Goal: Task Accomplishment & Management: Manage account settings

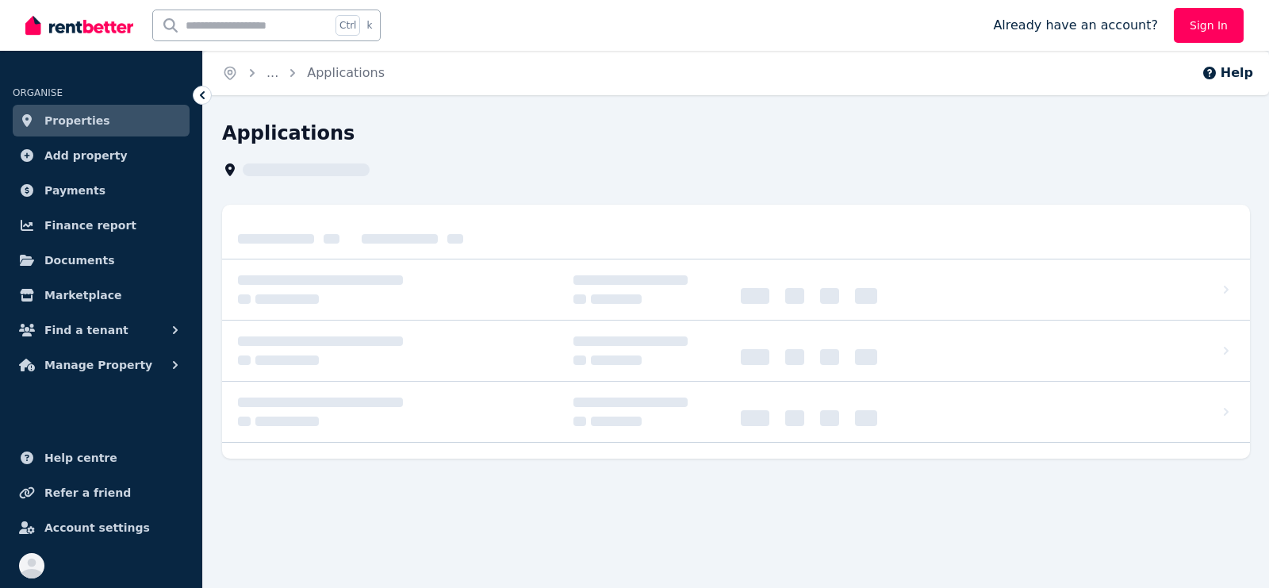
click at [209, 95] on icon at bounding box center [202, 95] width 16 height 16
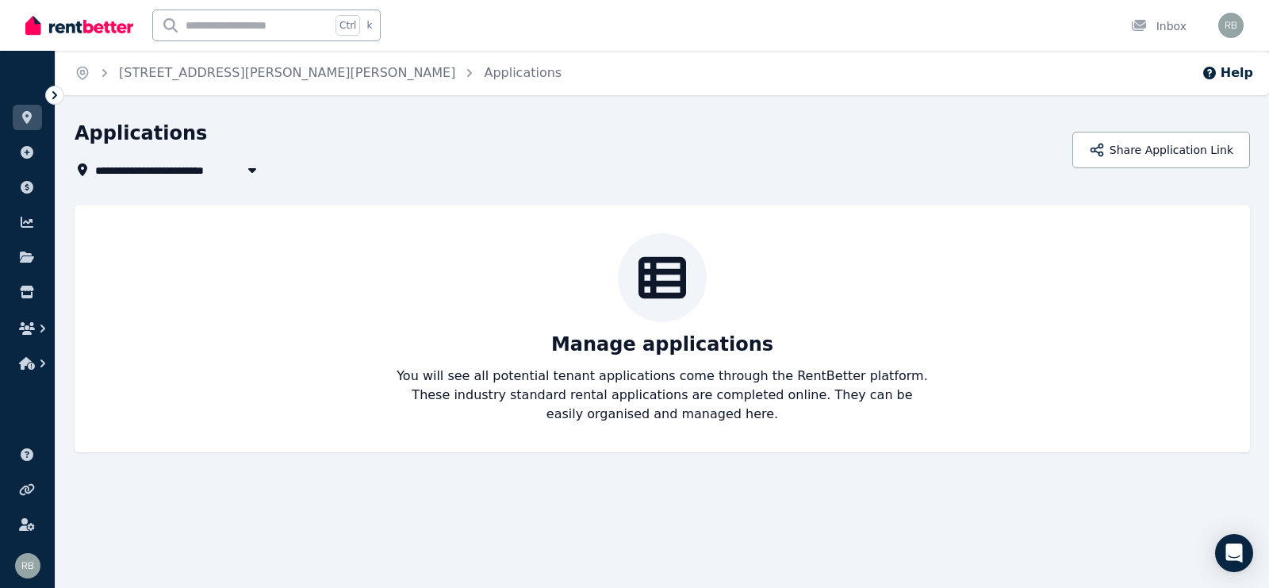
click at [60, 93] on icon at bounding box center [55, 95] width 16 height 16
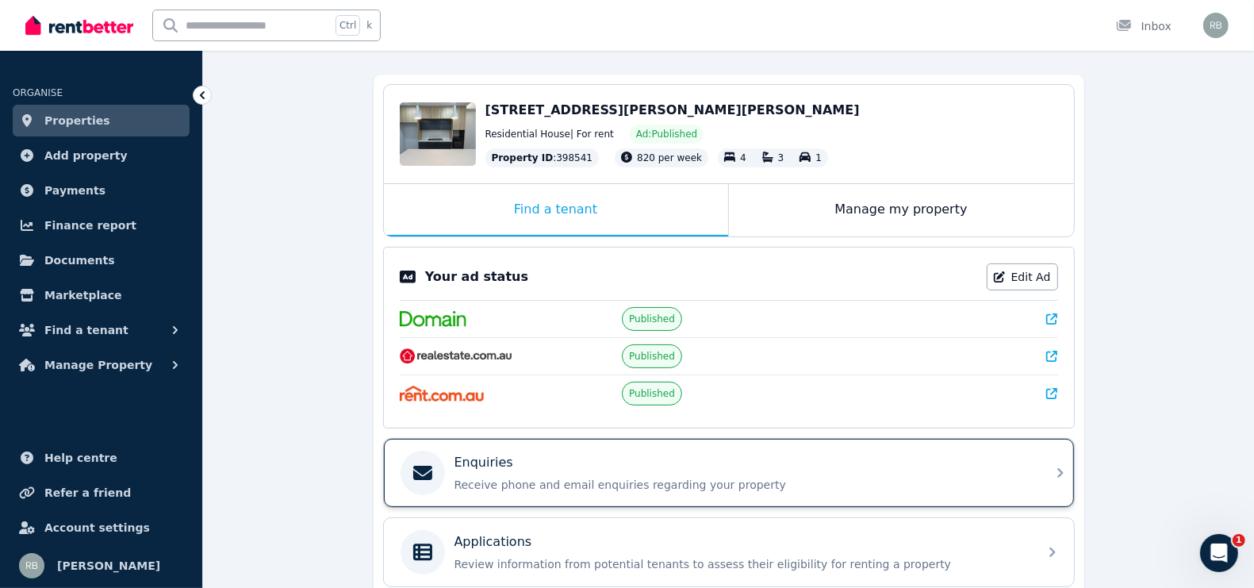
scroll to position [198, 0]
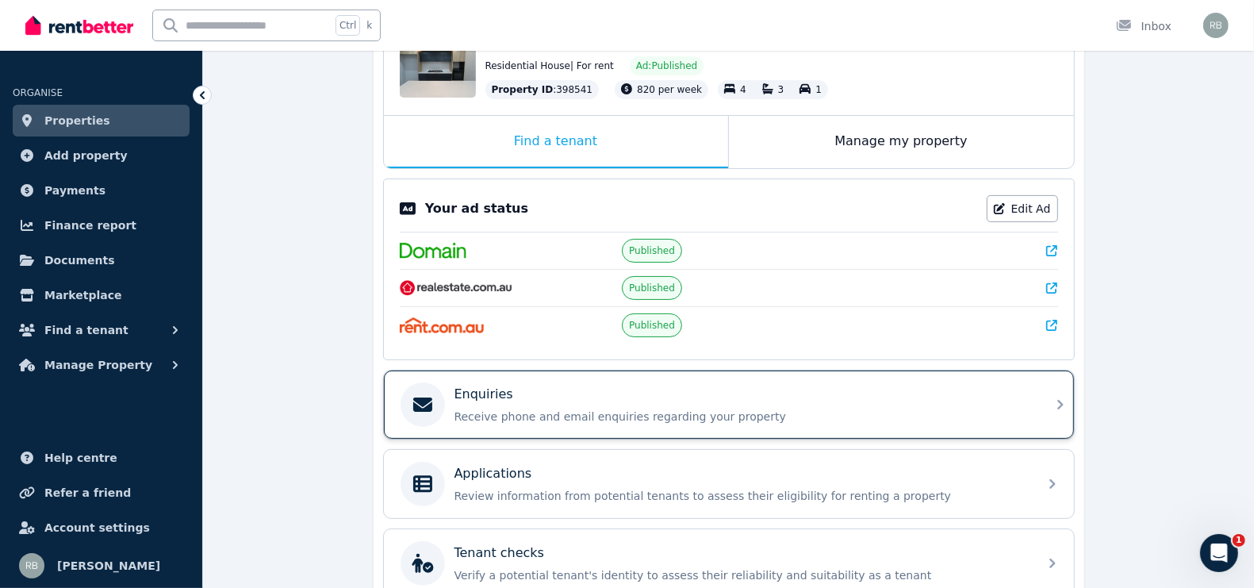
click at [570, 417] on p "Receive phone and email enquiries regarding your property" at bounding box center [742, 417] width 574 height 16
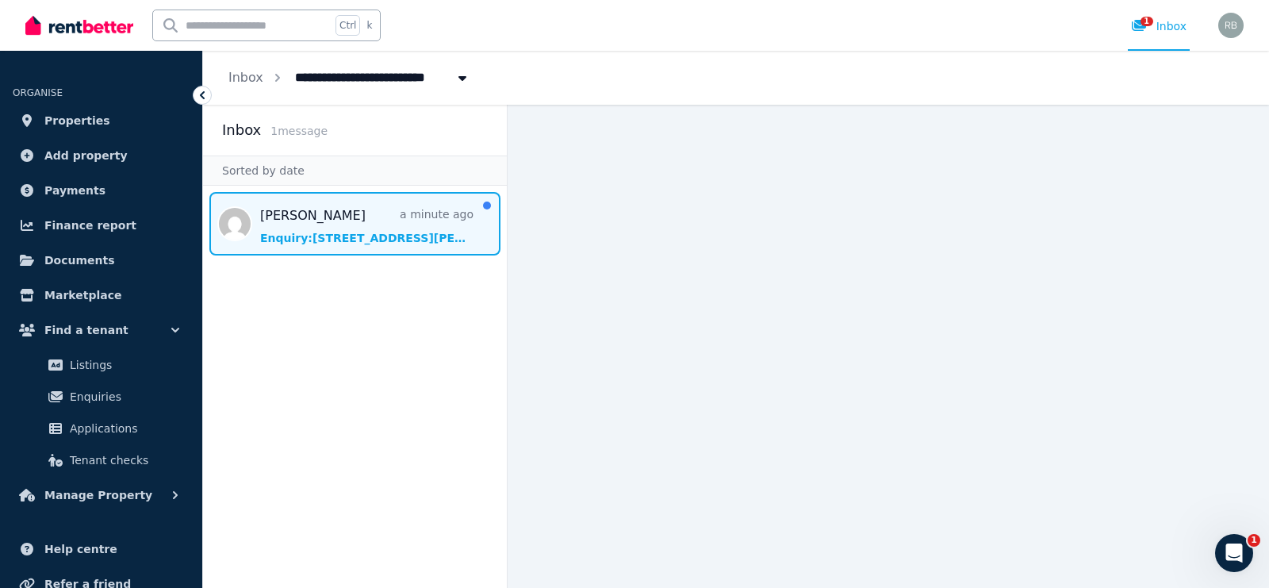
click at [332, 239] on span "Message list" at bounding box center [355, 223] width 304 height 63
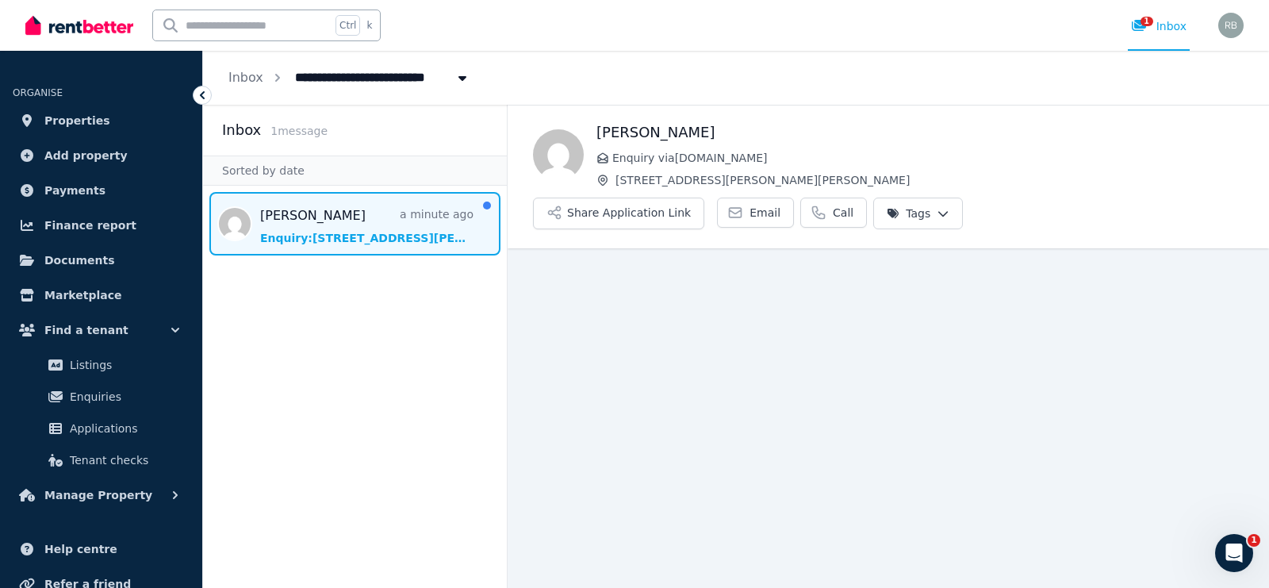
click at [752, 151] on span "Enquiry via RealEstate.com.au" at bounding box center [929, 158] width 632 height 16
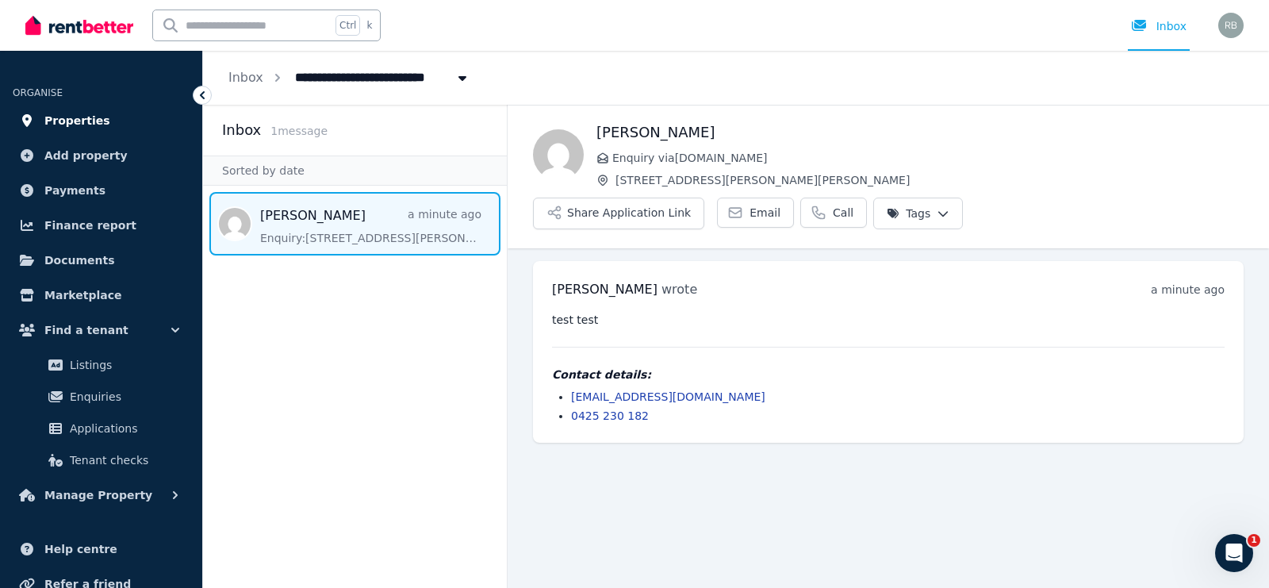
click at [48, 124] on span "Properties" at bounding box center [77, 120] width 66 height 19
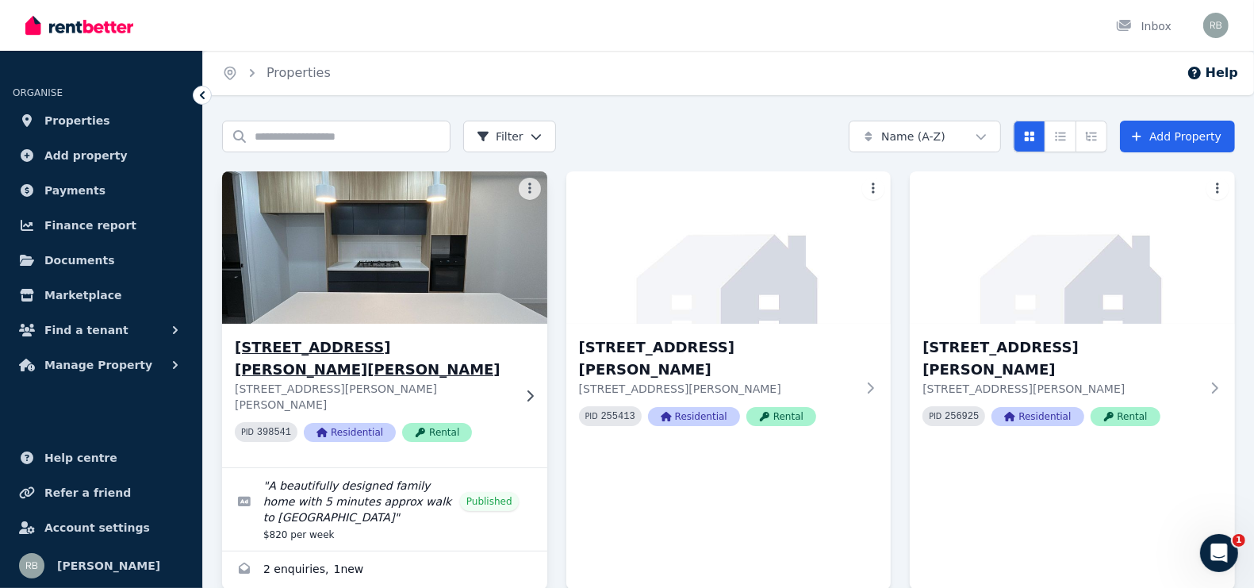
click at [405, 267] on img at bounding box center [384, 247] width 341 height 160
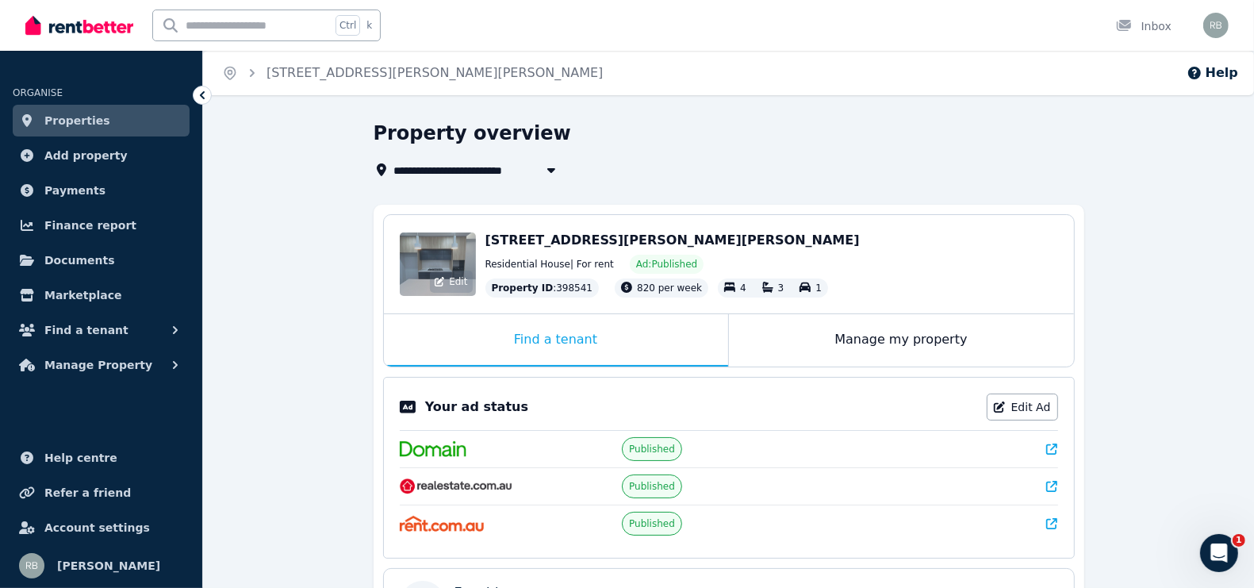
click at [447, 263] on div "Edit" at bounding box center [438, 263] width 76 height 63
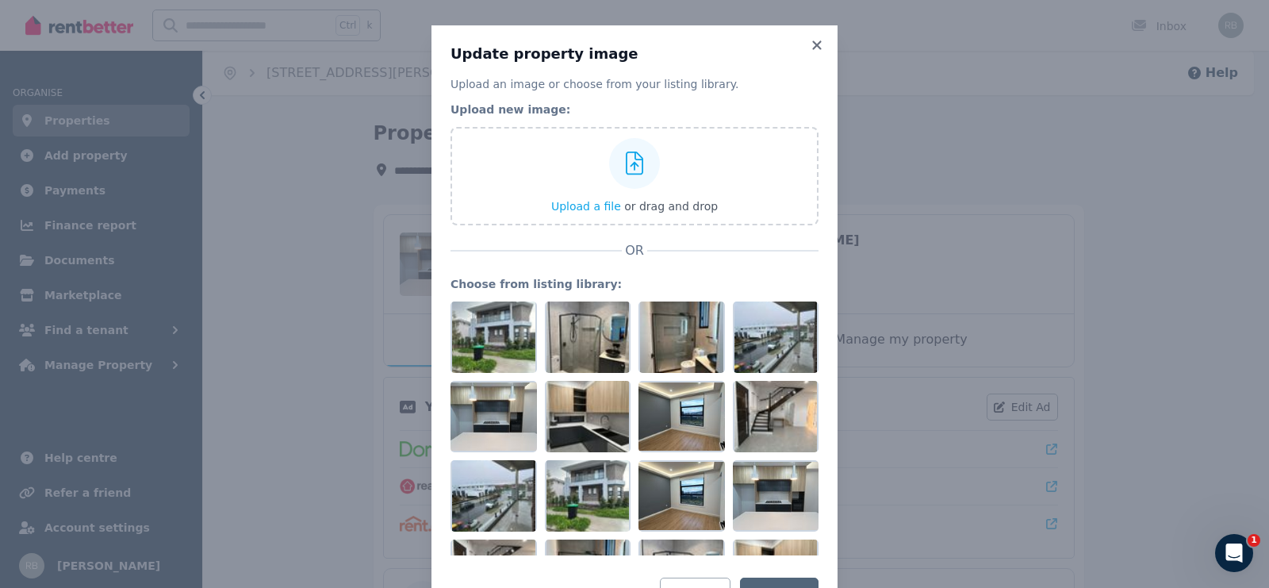
scroll to position [294, 0]
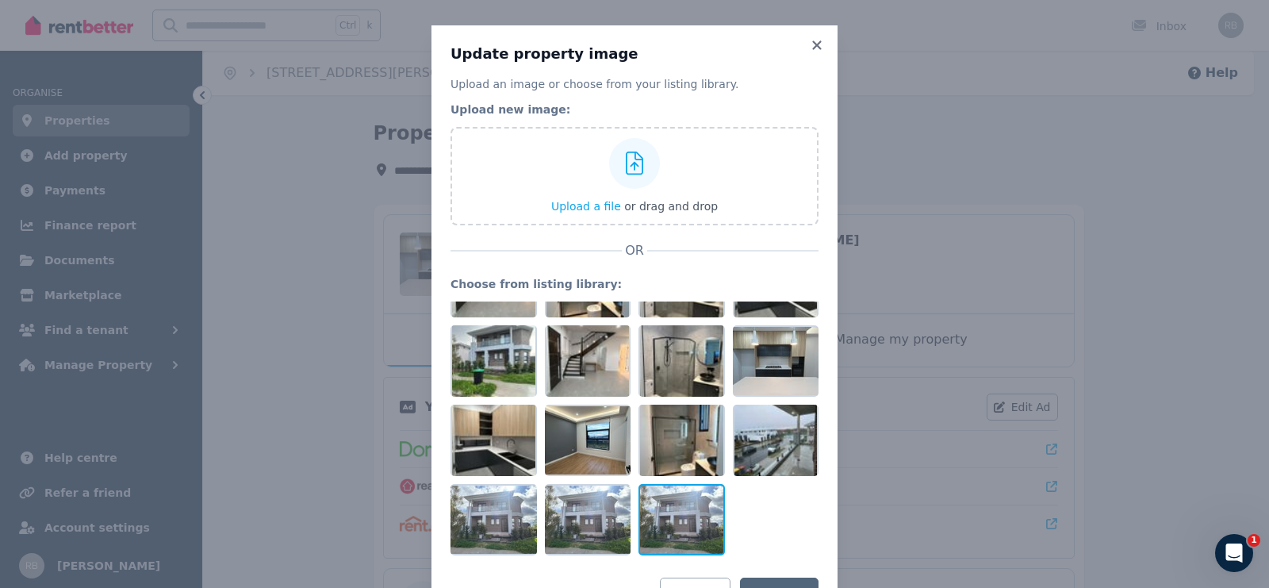
click at [671, 516] on div at bounding box center [682, 519] width 86 height 71
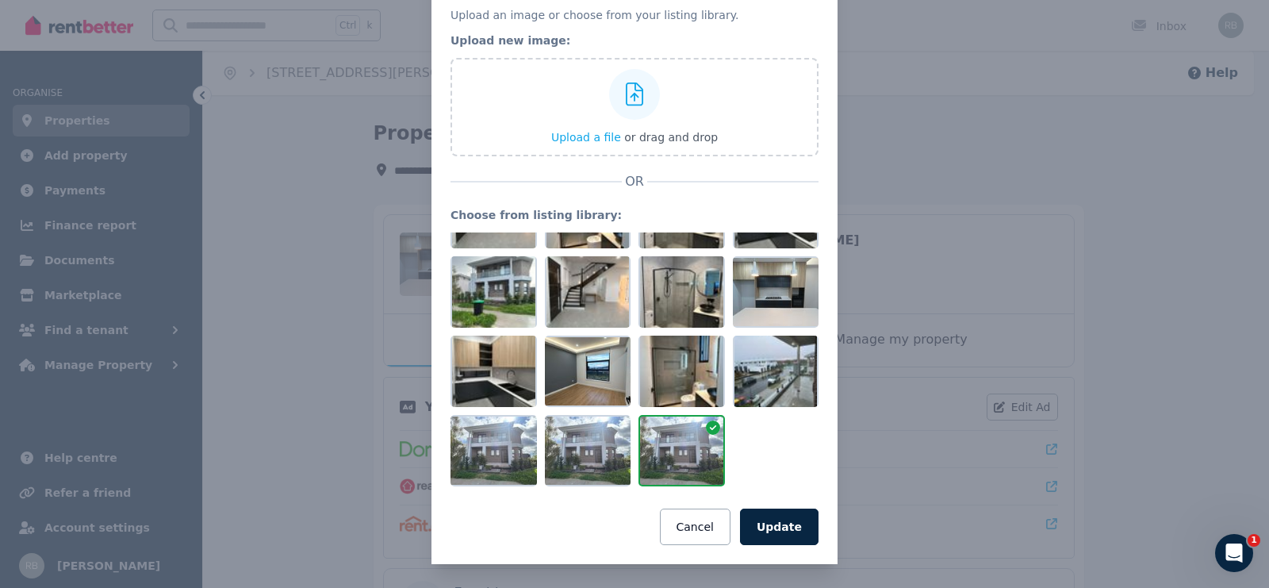
click at [706, 429] on icon at bounding box center [713, 428] width 14 height 14
click at [706, 423] on icon at bounding box center [713, 428] width 14 height 14
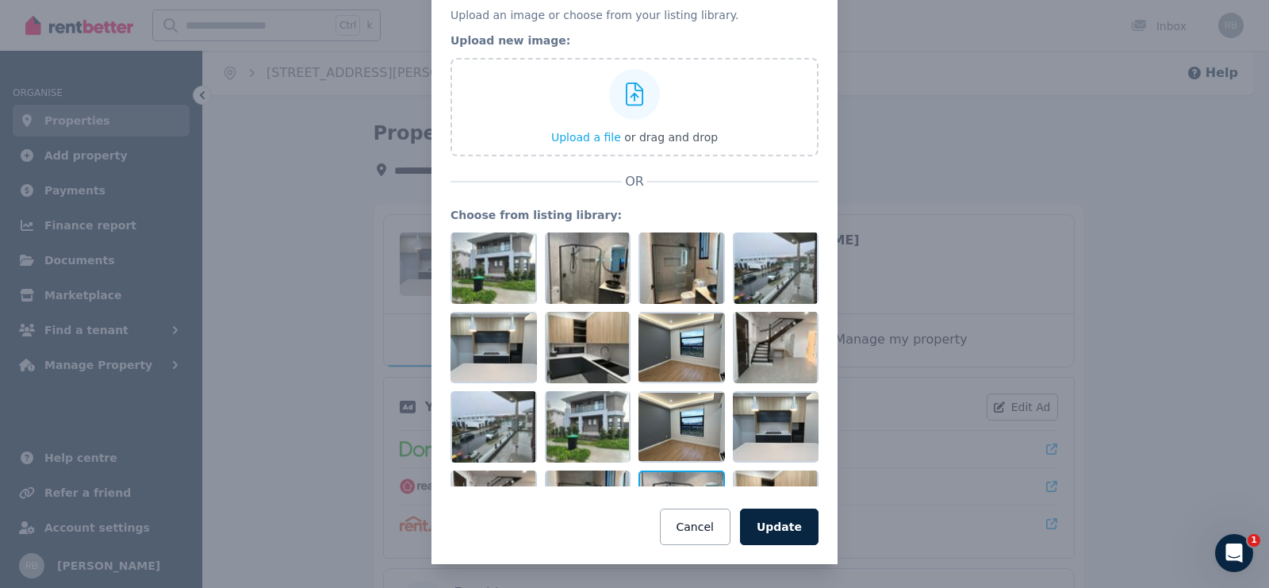
scroll to position [294, 0]
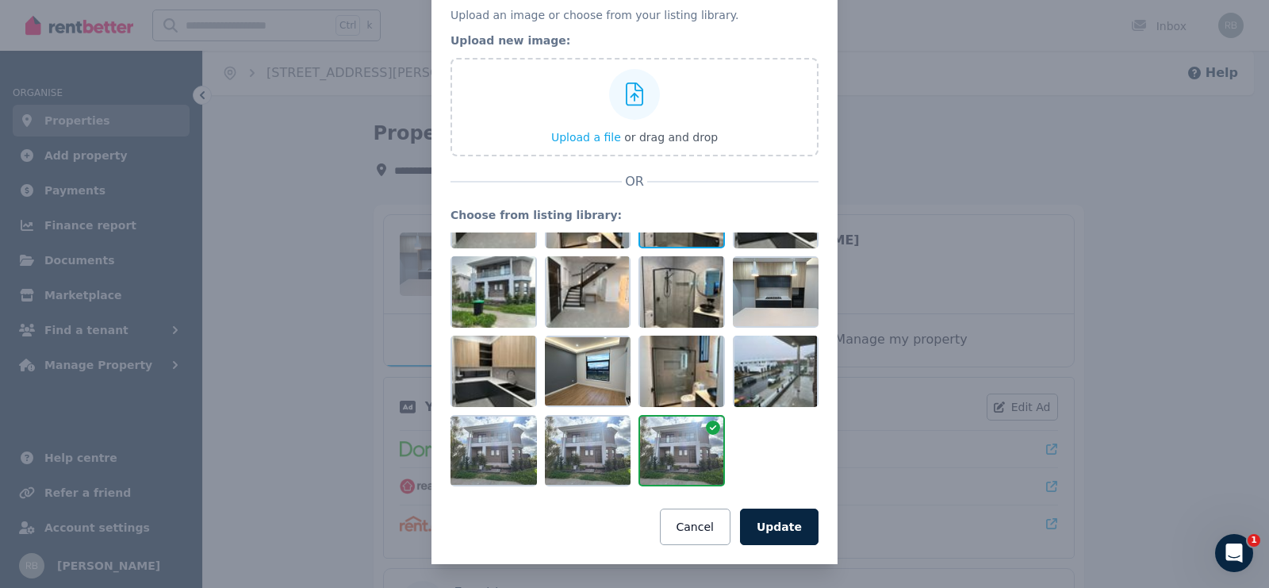
click at [649, 252] on div at bounding box center [635, 359] width 368 height 254
click at [660, 282] on div at bounding box center [682, 291] width 86 height 71
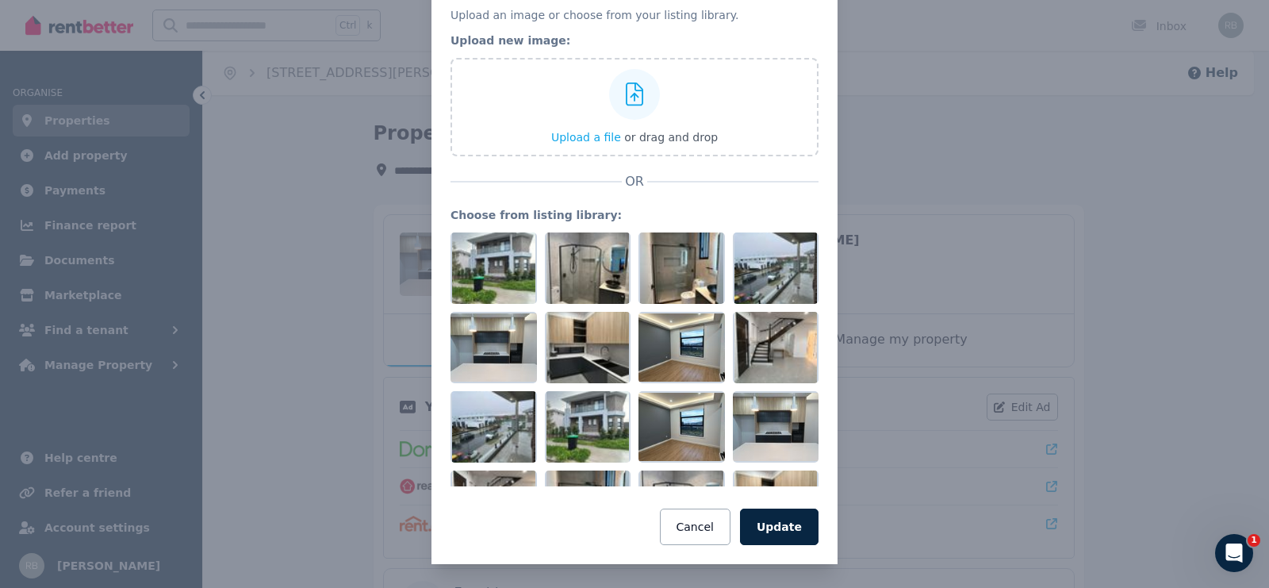
click at [623, 208] on legend "Choose from listing library:" at bounding box center [635, 215] width 368 height 16
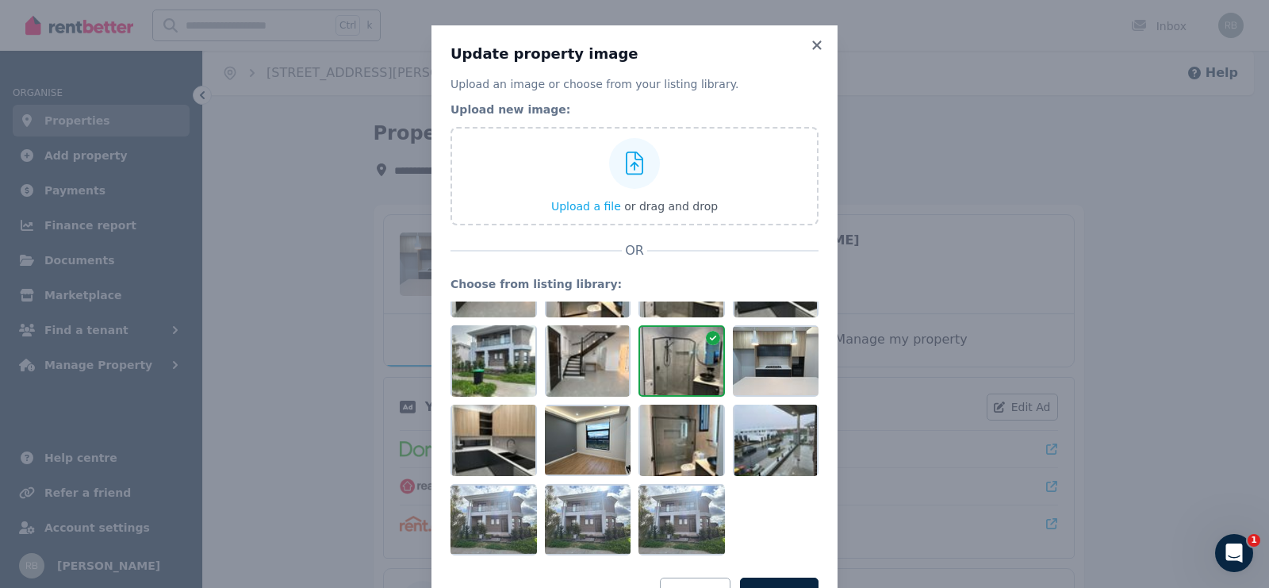
scroll to position [69, 0]
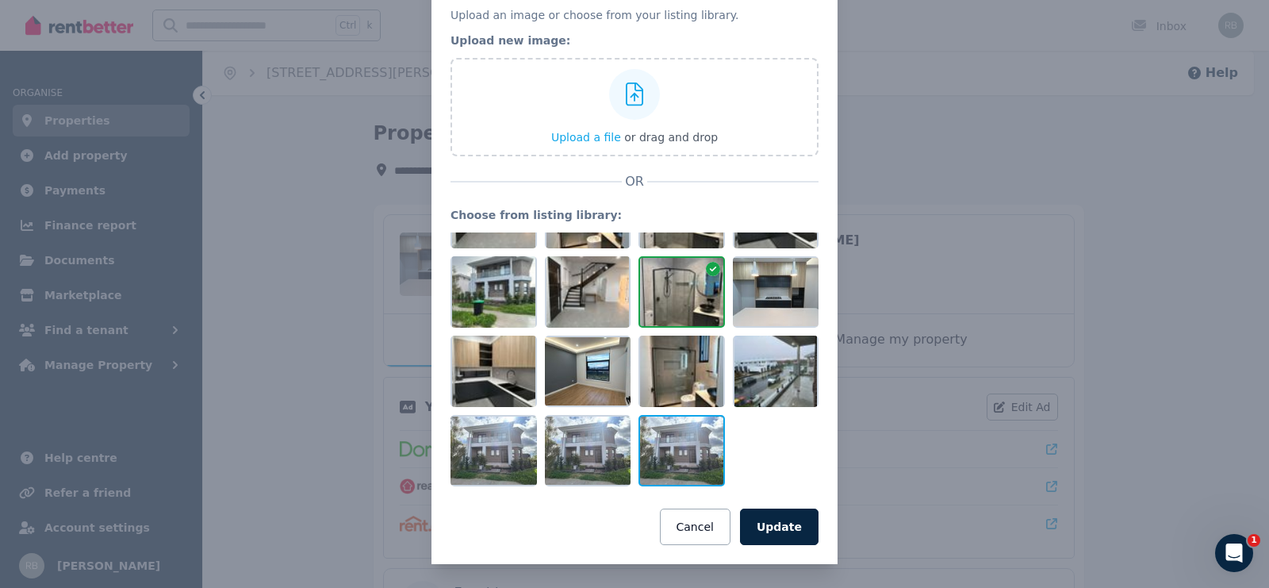
click at [694, 417] on div at bounding box center [682, 450] width 86 height 71
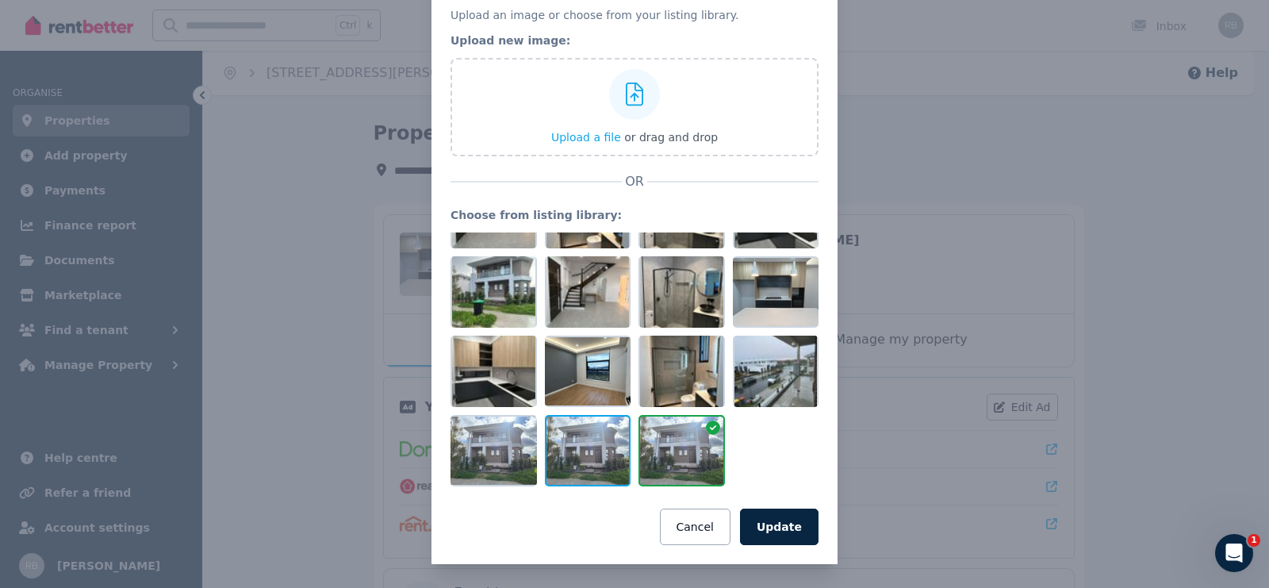
drag, startPoint x: 686, startPoint y: 437, endPoint x: 607, endPoint y: 441, distance: 78.6
click at [607, 441] on div at bounding box center [635, 359] width 368 height 254
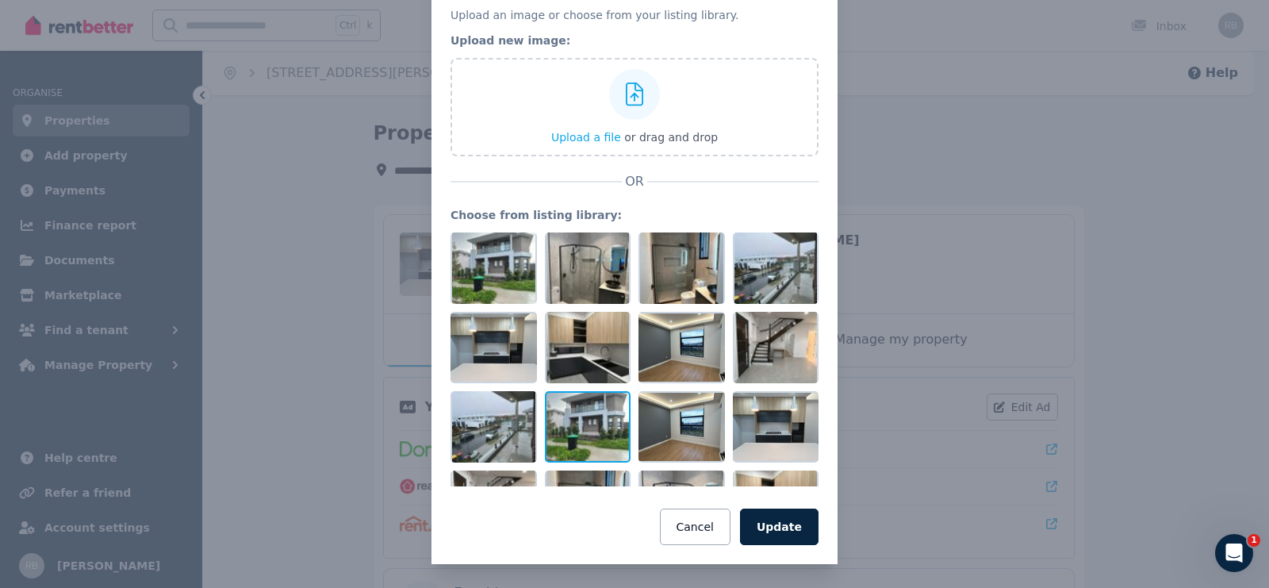
scroll to position [0, 0]
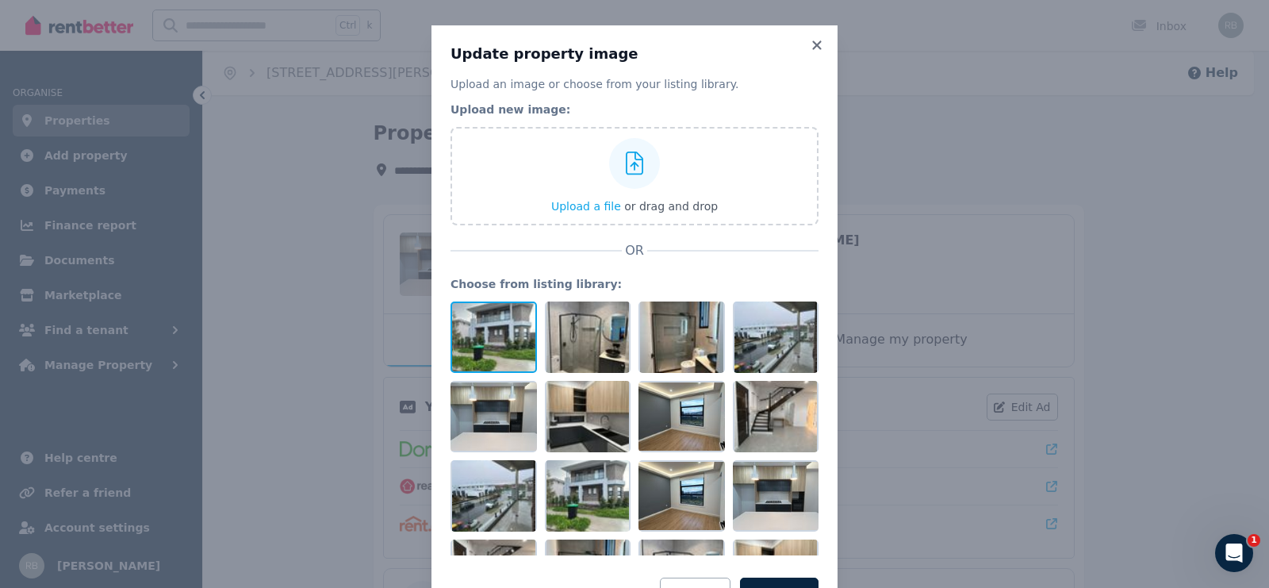
click at [524, 340] on div at bounding box center [494, 336] width 86 height 71
click at [545, 333] on div at bounding box center [588, 336] width 86 height 71
click at [455, 351] on div at bounding box center [494, 336] width 86 height 71
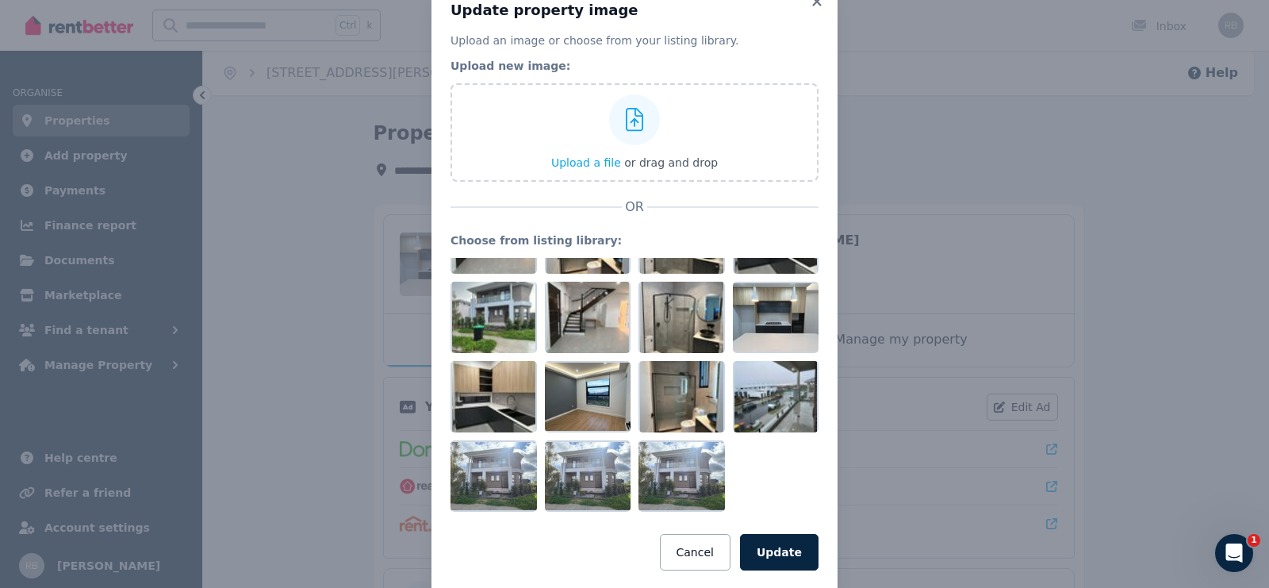
scroll to position [69, 0]
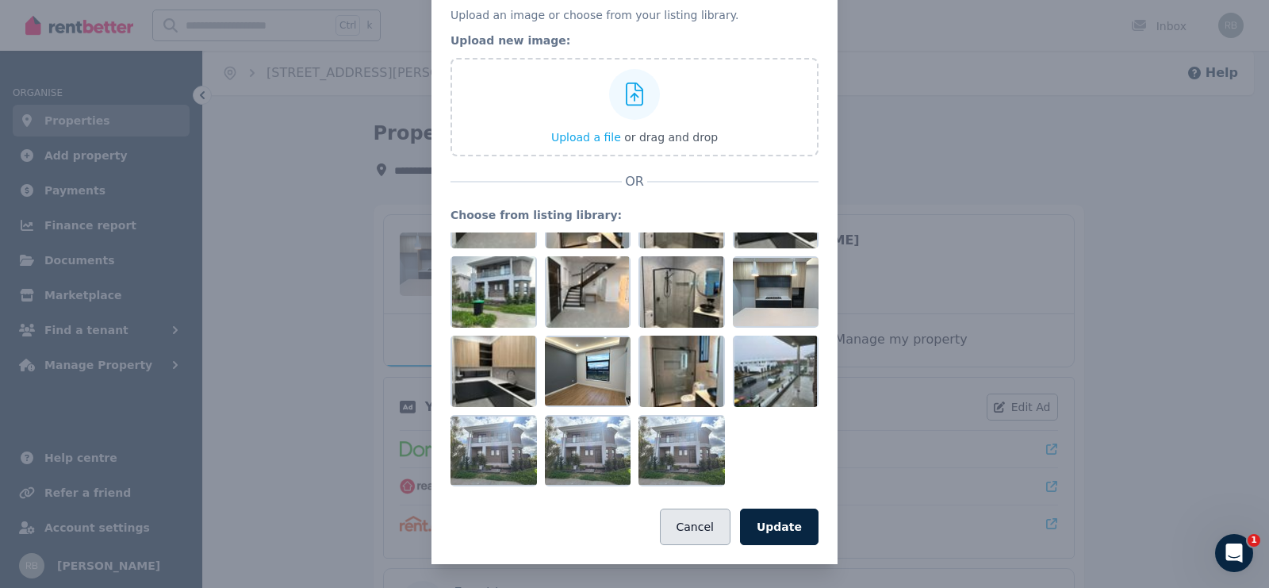
click at [713, 509] on button "Cancel" at bounding box center [695, 527] width 71 height 36
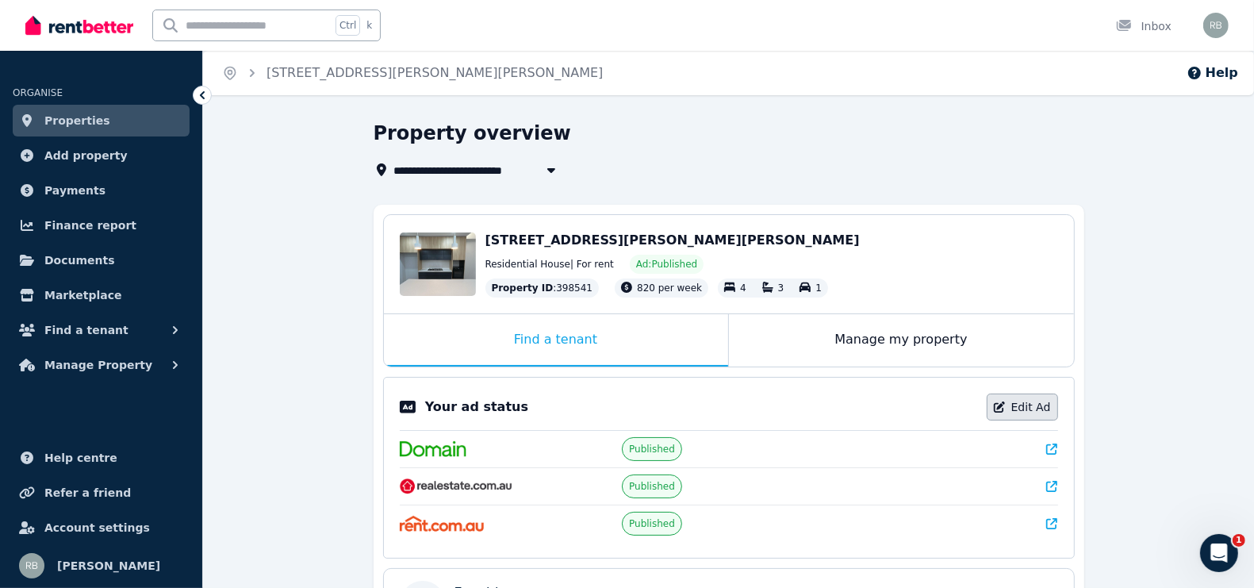
click at [1012, 394] on link "Edit Ad" at bounding box center [1022, 407] width 71 height 27
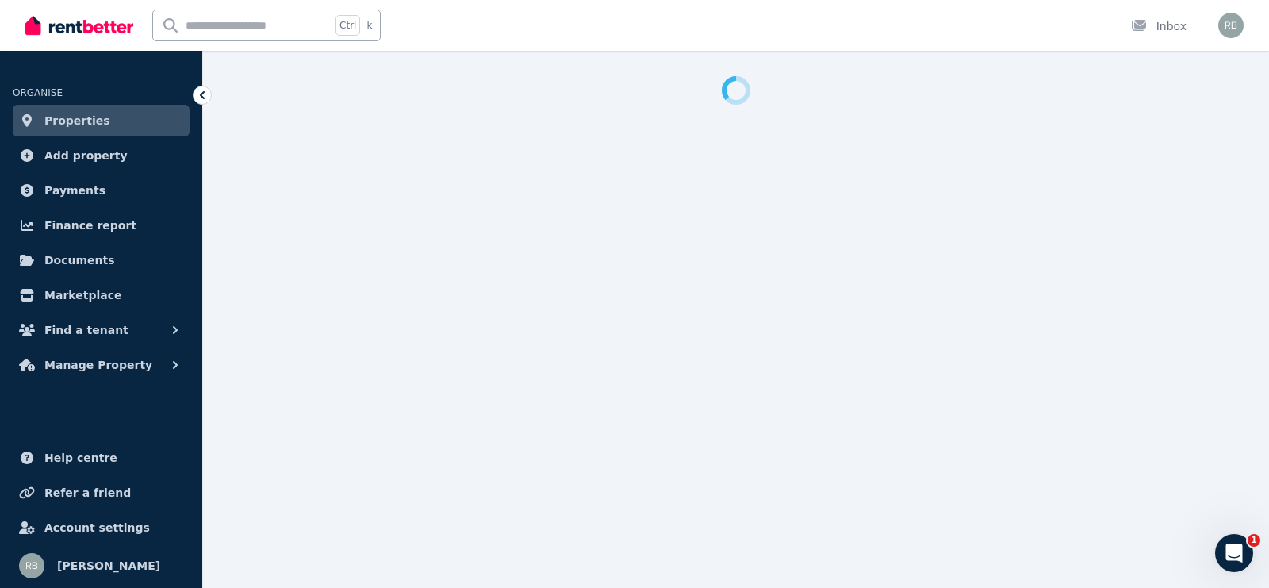
select select "***"
select select "**********"
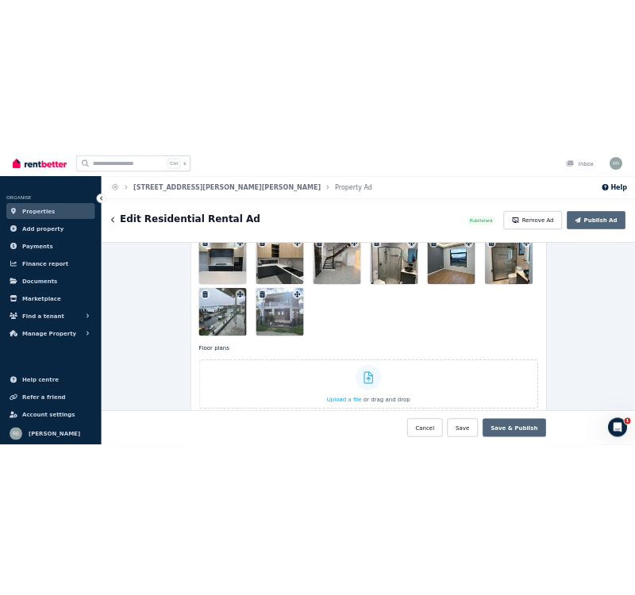
scroll to position [2083, 0]
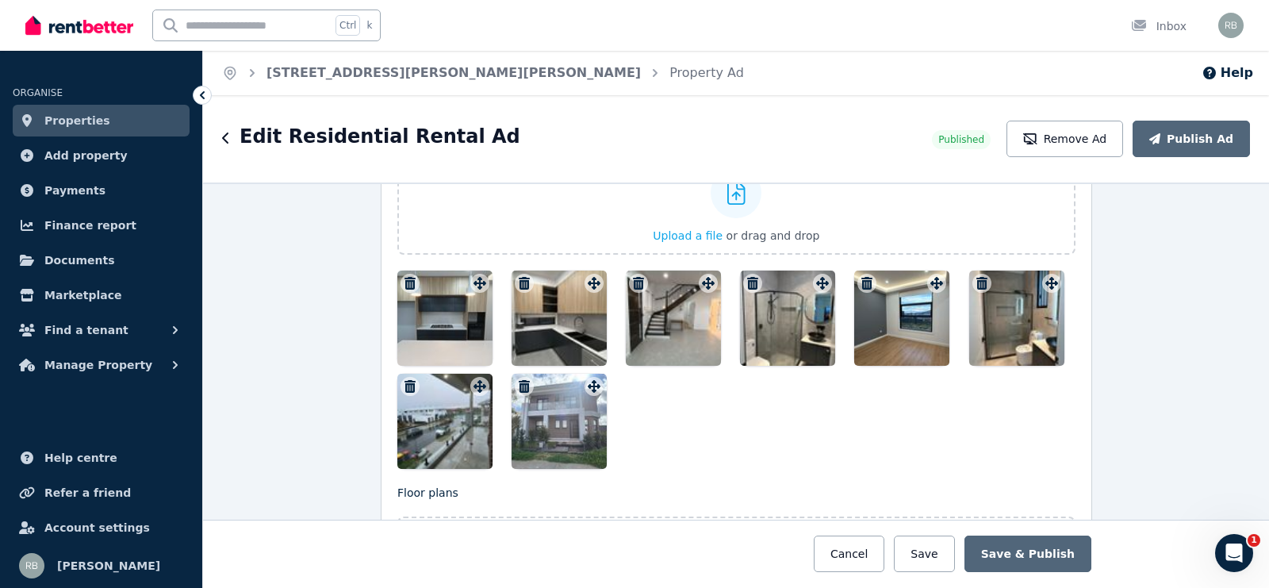
click at [519, 380] on icon "button" at bounding box center [525, 386] width 16 height 13
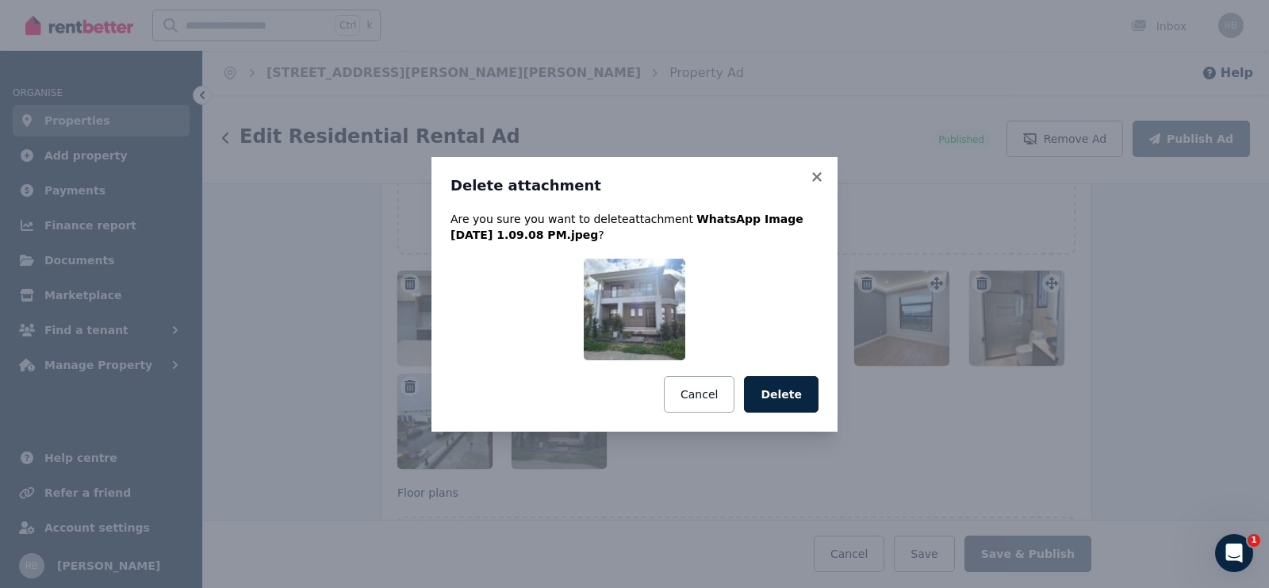
click at [806, 393] on button "Delete" at bounding box center [781, 394] width 75 height 36
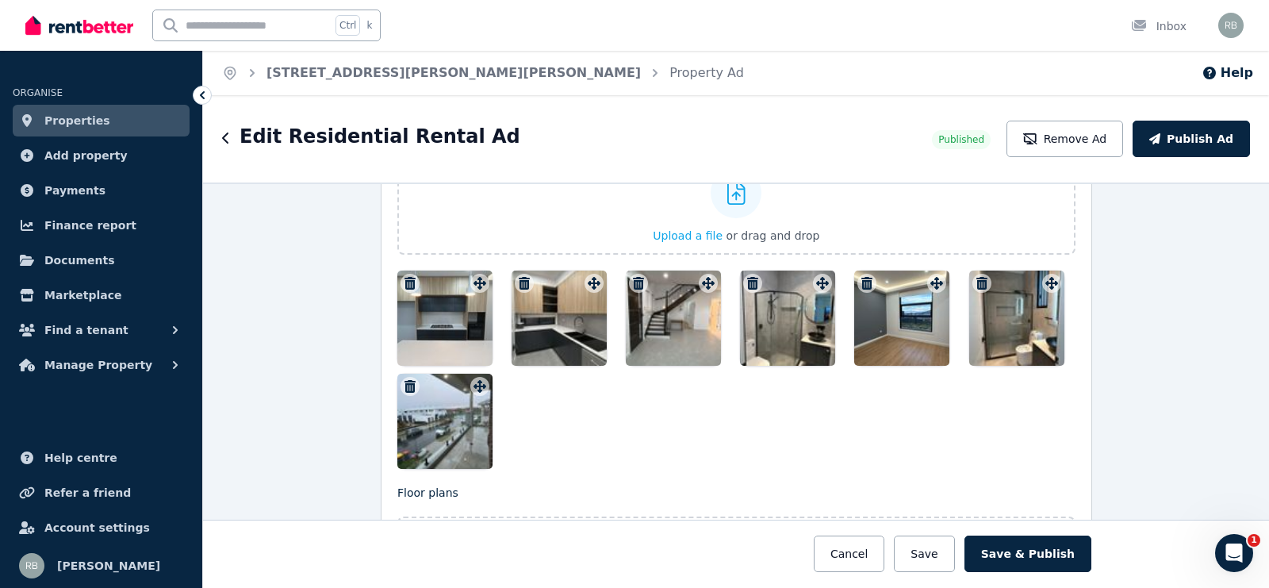
click at [405, 380] on icon "button" at bounding box center [410, 386] width 11 height 13
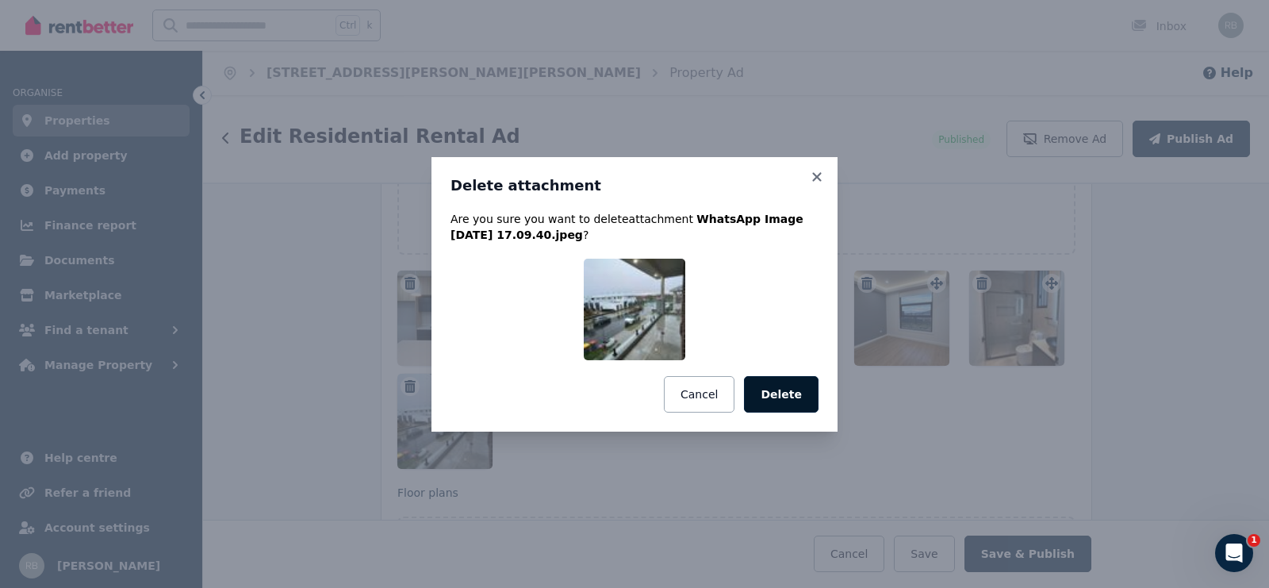
click at [784, 393] on button "Delete" at bounding box center [781, 394] width 75 height 36
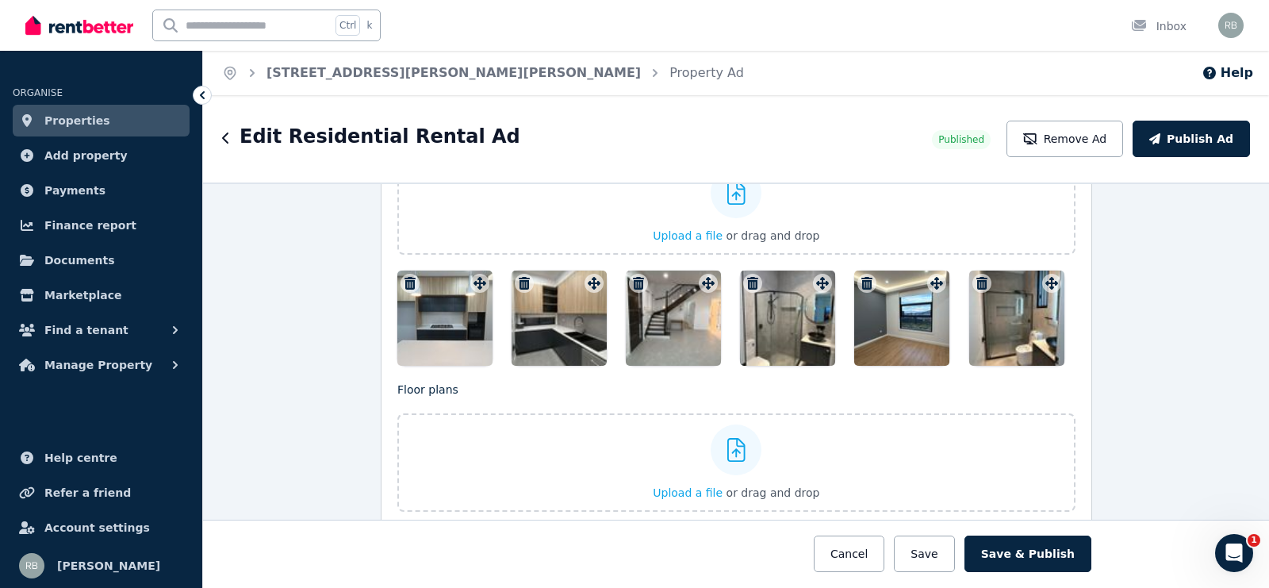
click at [977, 277] on icon "button" at bounding box center [982, 283] width 11 height 13
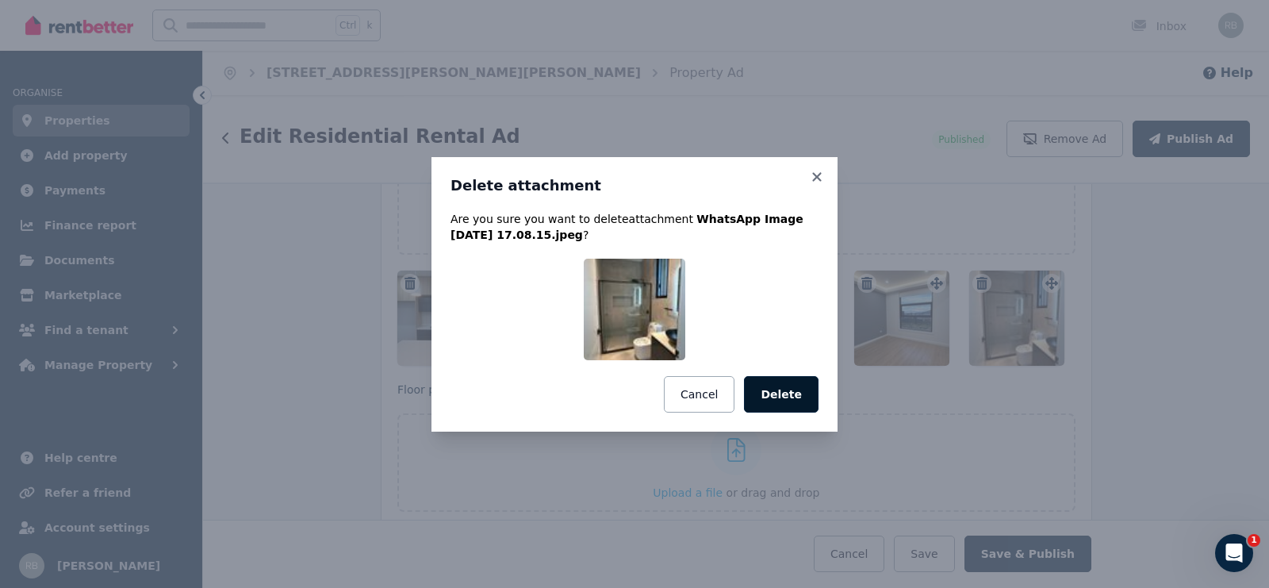
click at [802, 385] on button "Delete" at bounding box center [781, 394] width 75 height 36
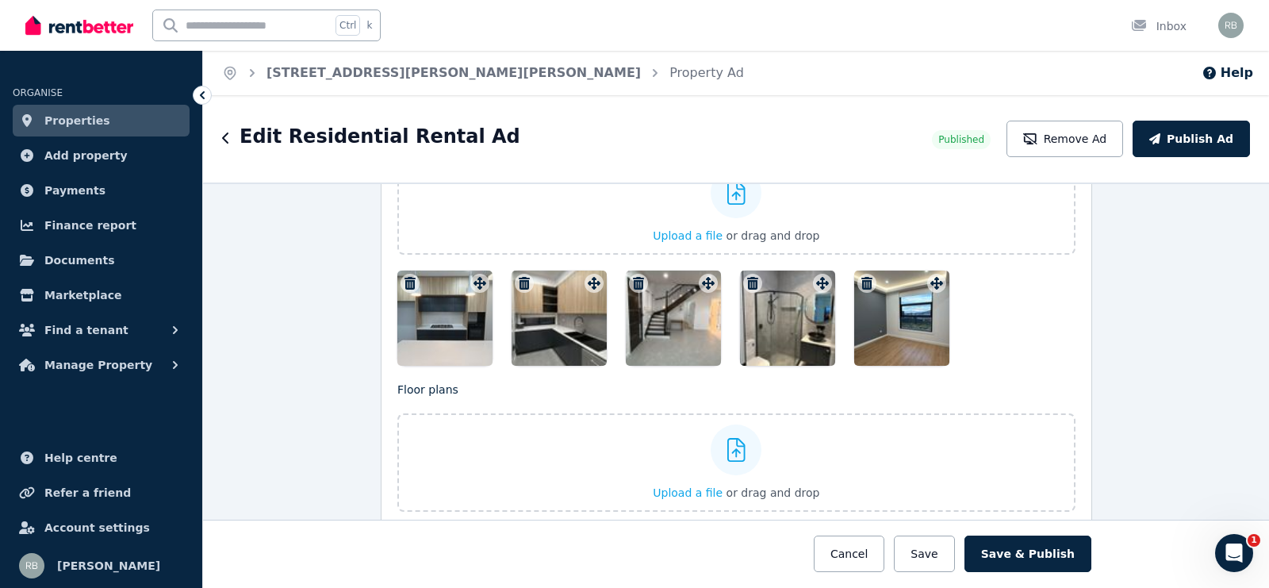
click at [859, 277] on icon "button" at bounding box center [867, 283] width 16 height 13
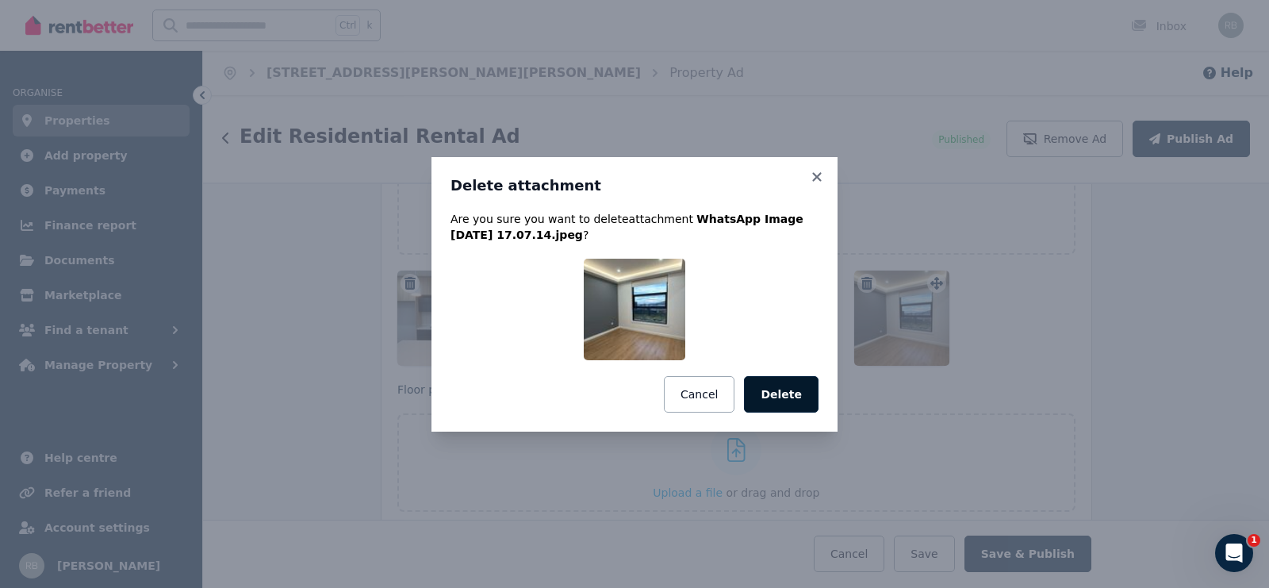
click at [792, 389] on button "Delete" at bounding box center [781, 394] width 75 height 36
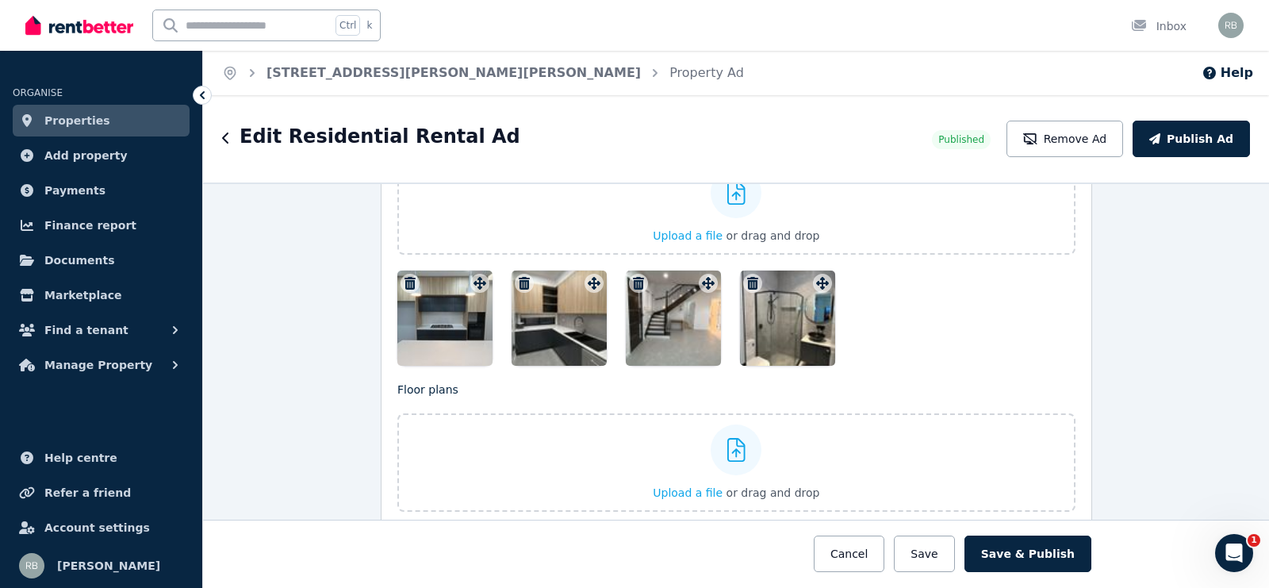
click at [751, 277] on icon "button" at bounding box center [753, 283] width 16 height 13
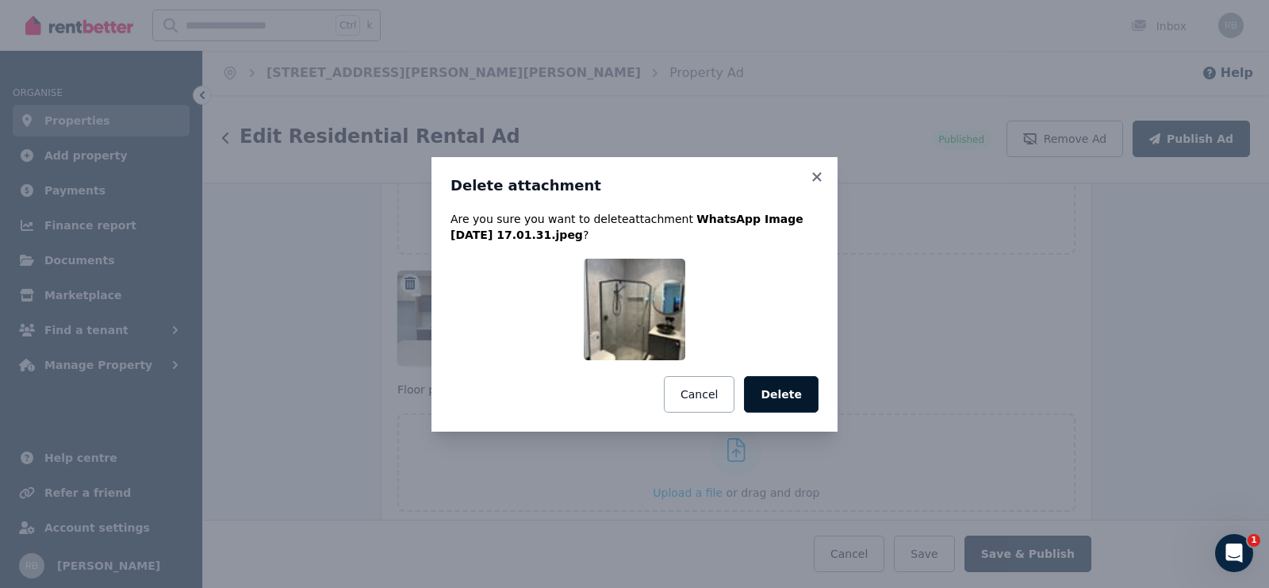
click at [771, 396] on button "Delete" at bounding box center [781, 394] width 75 height 36
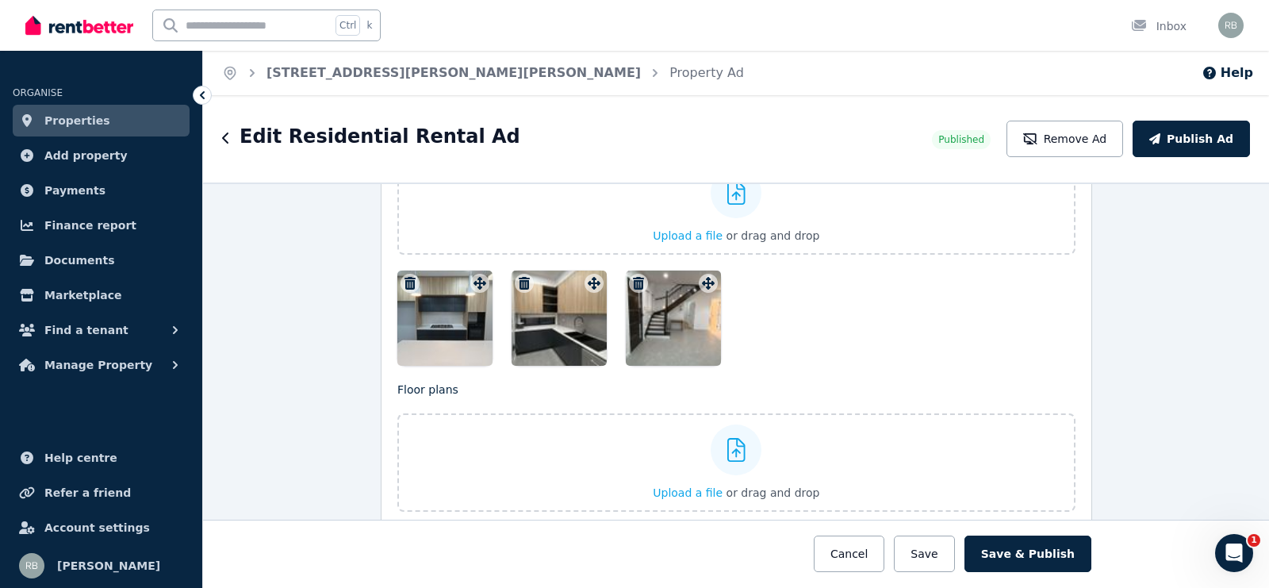
click at [635, 274] on button "button" at bounding box center [638, 283] width 19 height 19
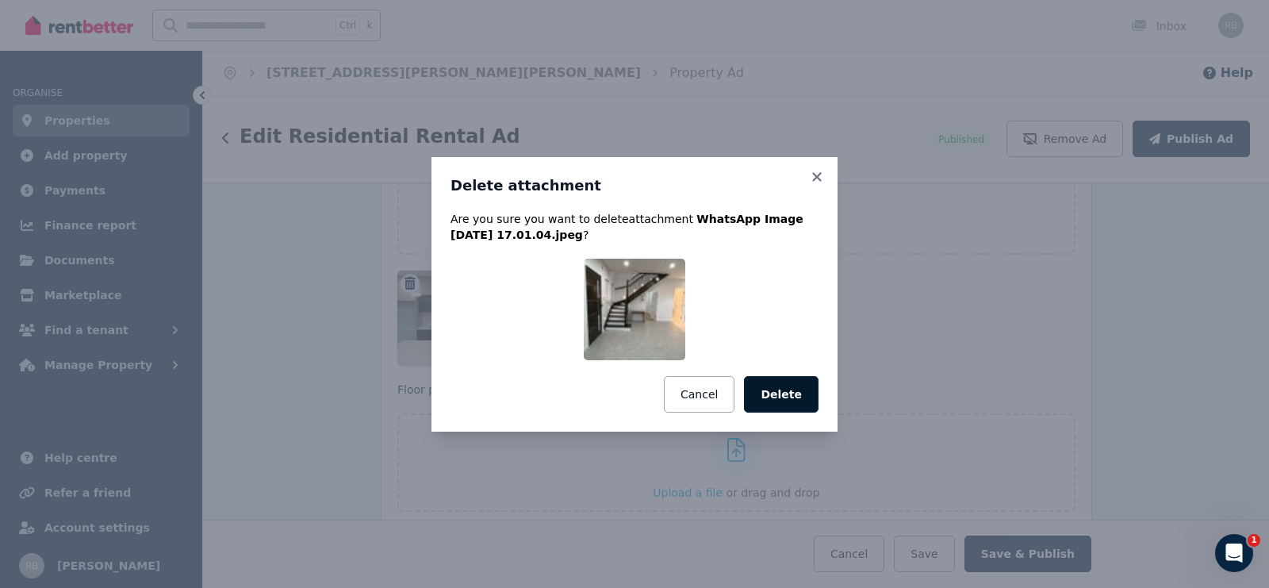
click at [785, 403] on button "Delete" at bounding box center [781, 394] width 75 height 36
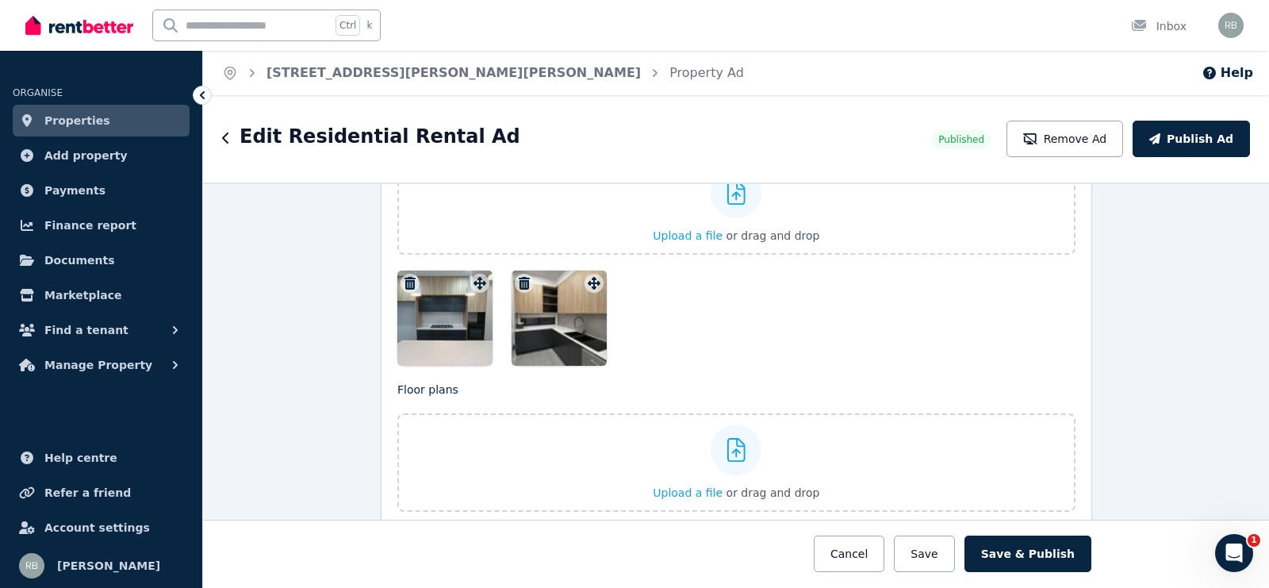
click at [517, 277] on icon "button" at bounding box center [525, 283] width 16 height 13
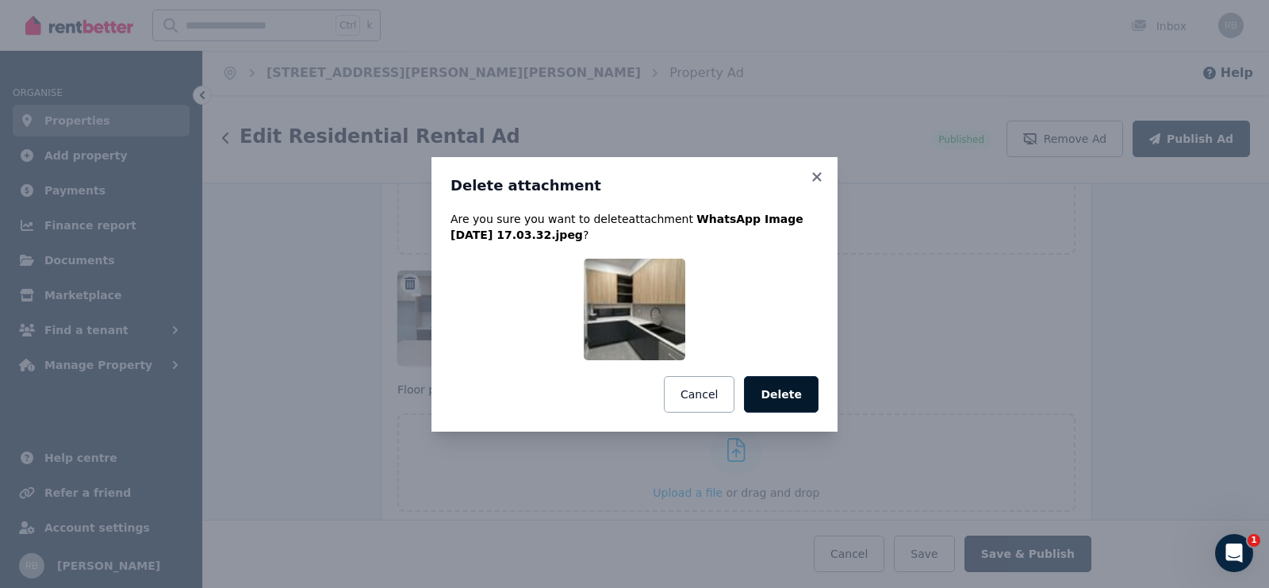
click at [774, 381] on button "Delete" at bounding box center [781, 394] width 75 height 36
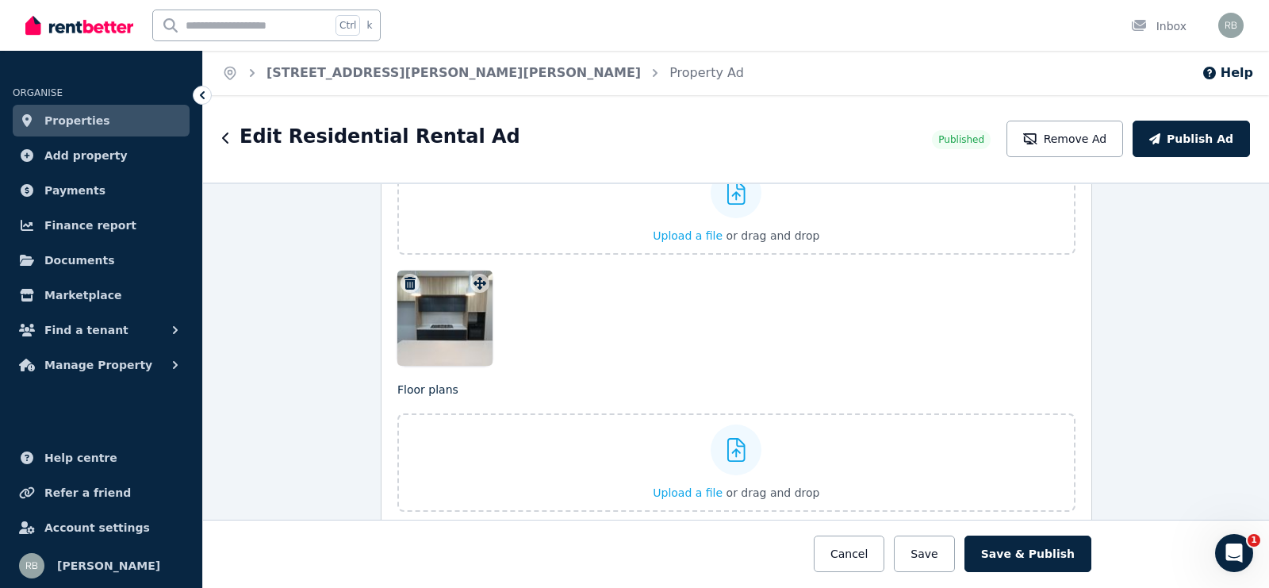
click at [402, 277] on icon "button" at bounding box center [410, 283] width 16 height 13
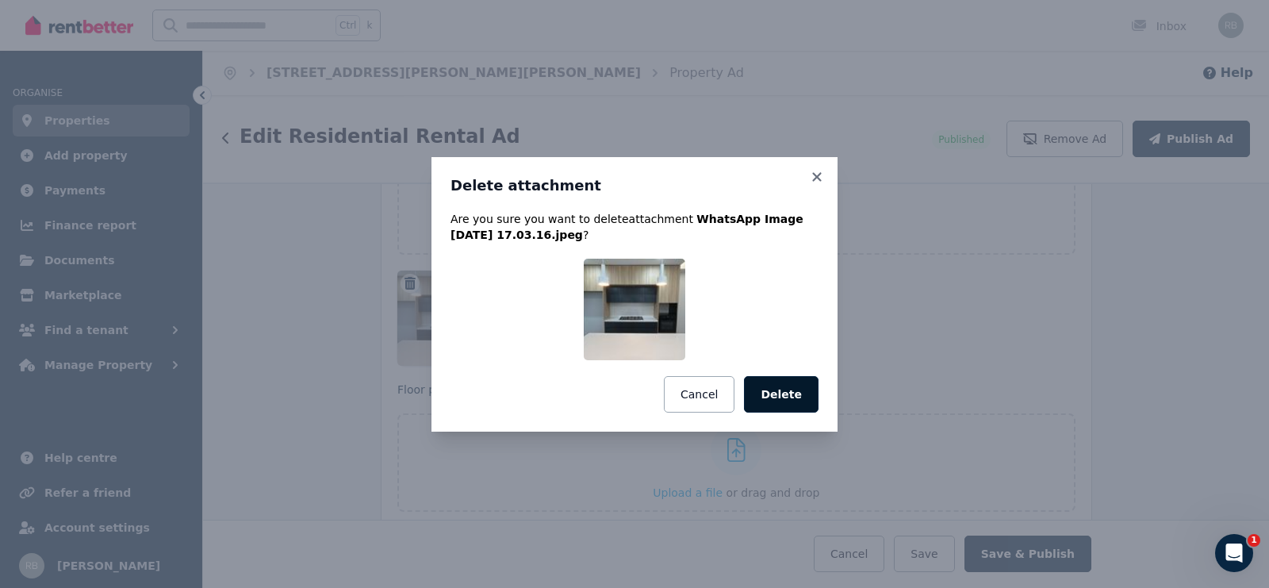
click at [805, 388] on button "Delete" at bounding box center [781, 394] width 75 height 36
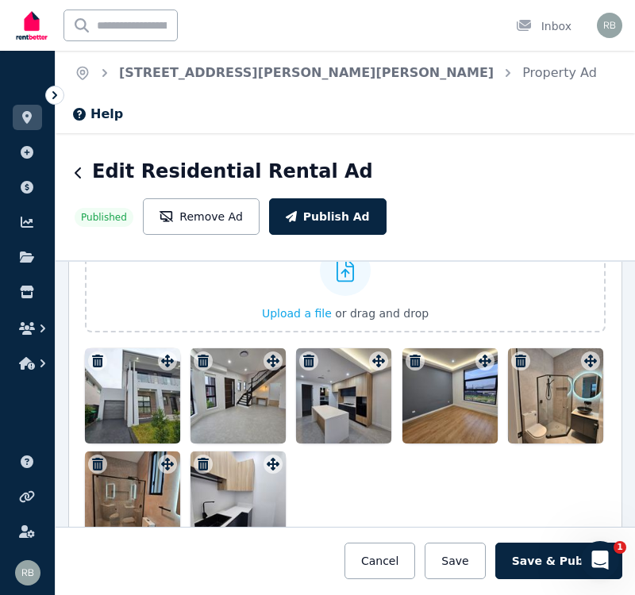
click at [209, 458] on icon "button" at bounding box center [203, 464] width 11 height 13
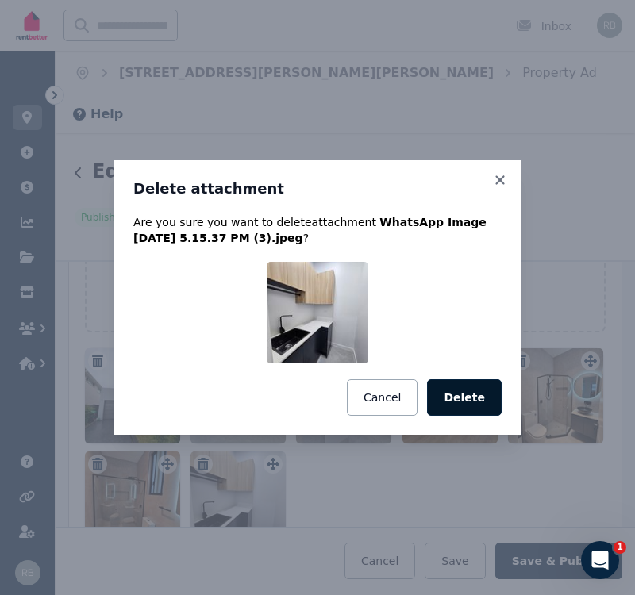
click at [451, 392] on button "Delete" at bounding box center [464, 397] width 75 height 36
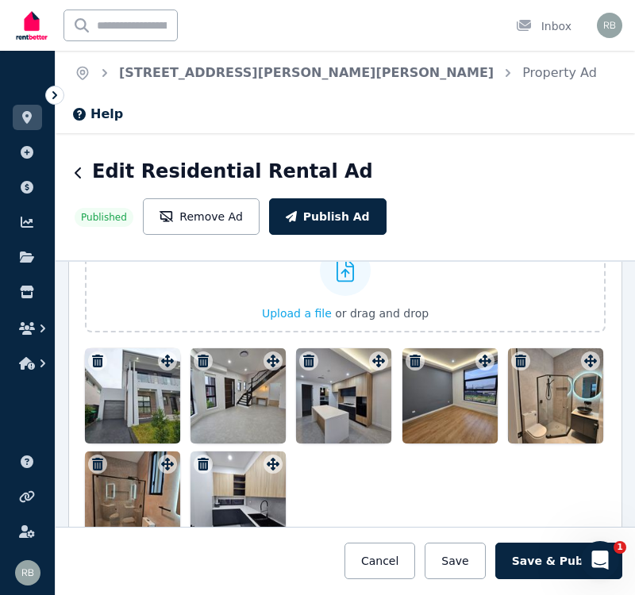
drag, startPoint x: 401, startPoint y: 453, endPoint x: 478, endPoint y: 363, distance: 118.2
click at [478, 363] on div at bounding box center [345, 447] width 520 height 198
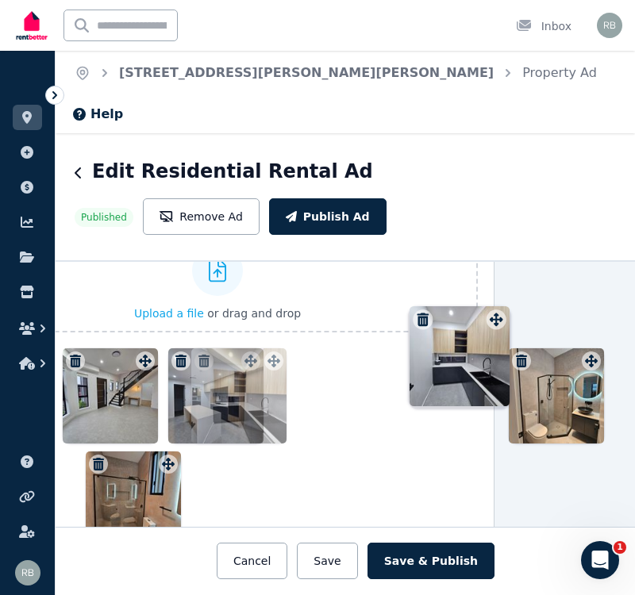
scroll to position [2083, 136]
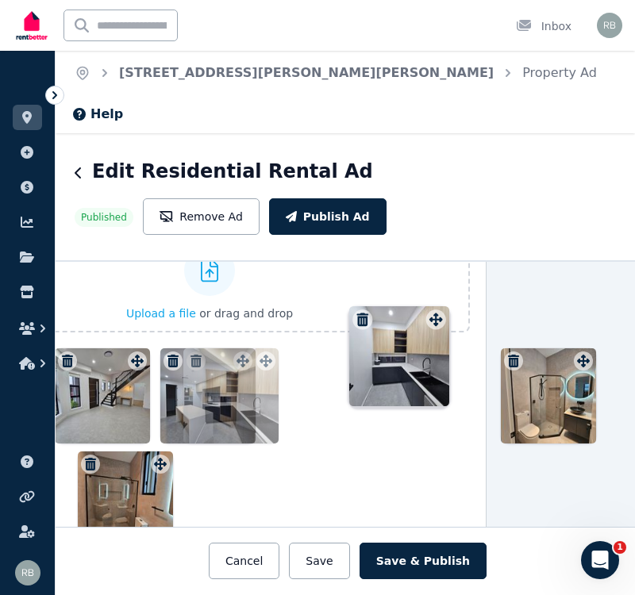
drag, startPoint x: 425, startPoint y: 412, endPoint x: 435, endPoint y: 307, distance: 105.2
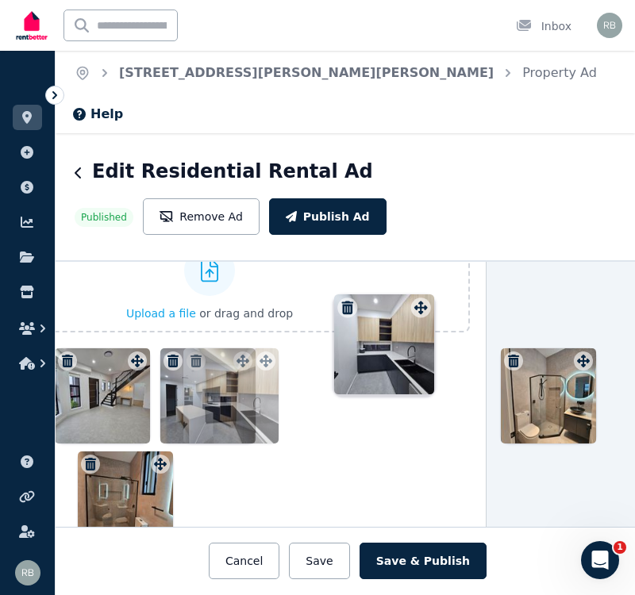
click at [435, 307] on div "Photos Upload a file or drag and drop Uploaded " WhatsApp Image 2025-08-20 at 5…" at bounding box center [209, 374] width 520 height 344
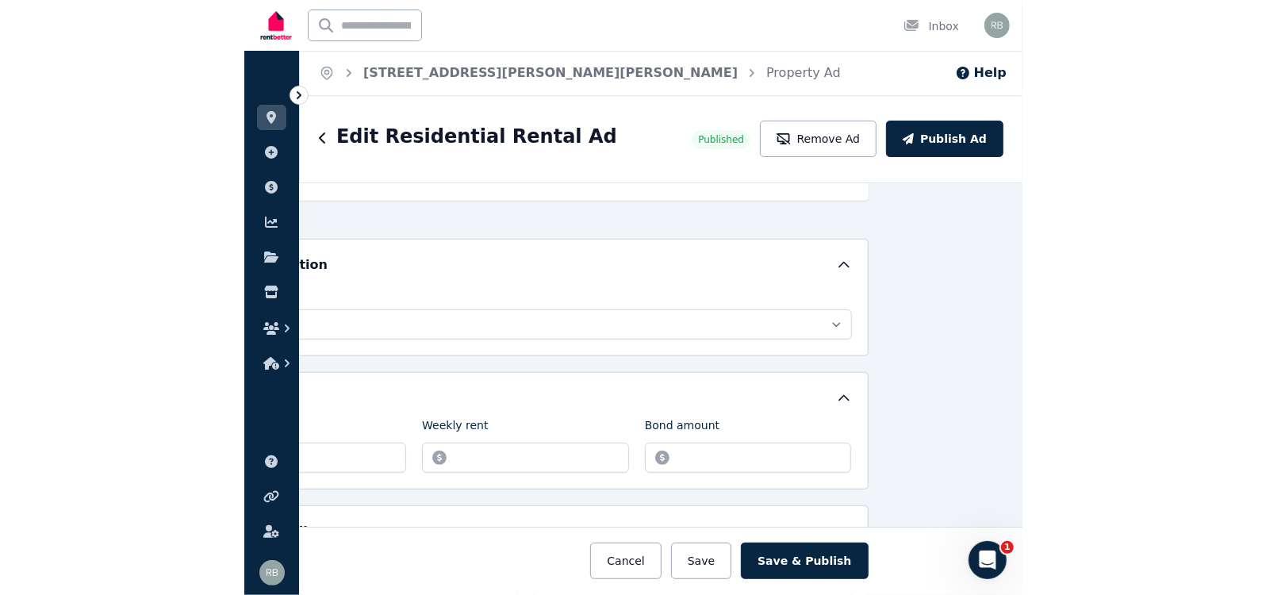
scroll to position [386, 136]
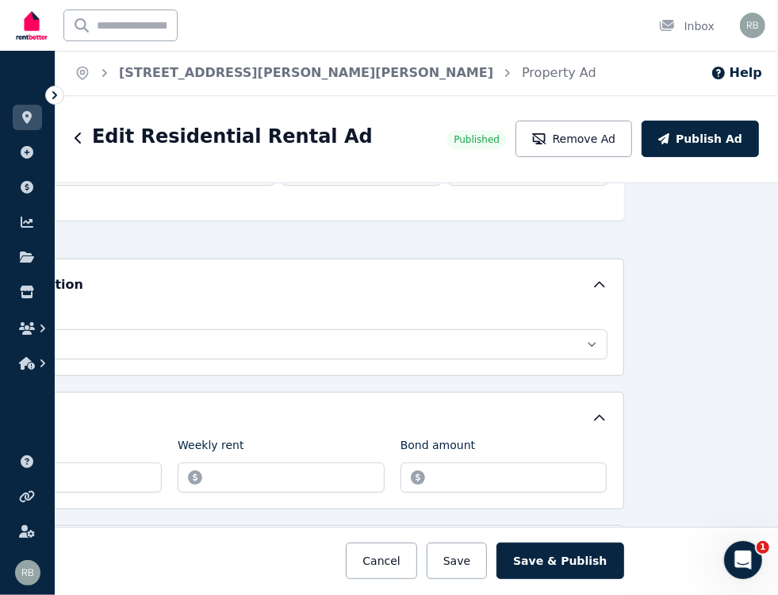
click at [56, 91] on icon at bounding box center [55, 95] width 16 height 16
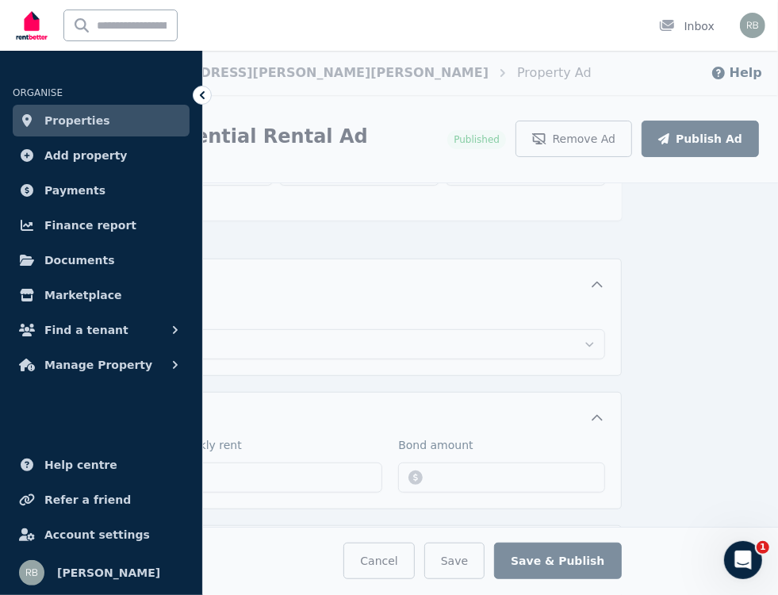
click at [209, 91] on icon at bounding box center [202, 95] width 16 height 16
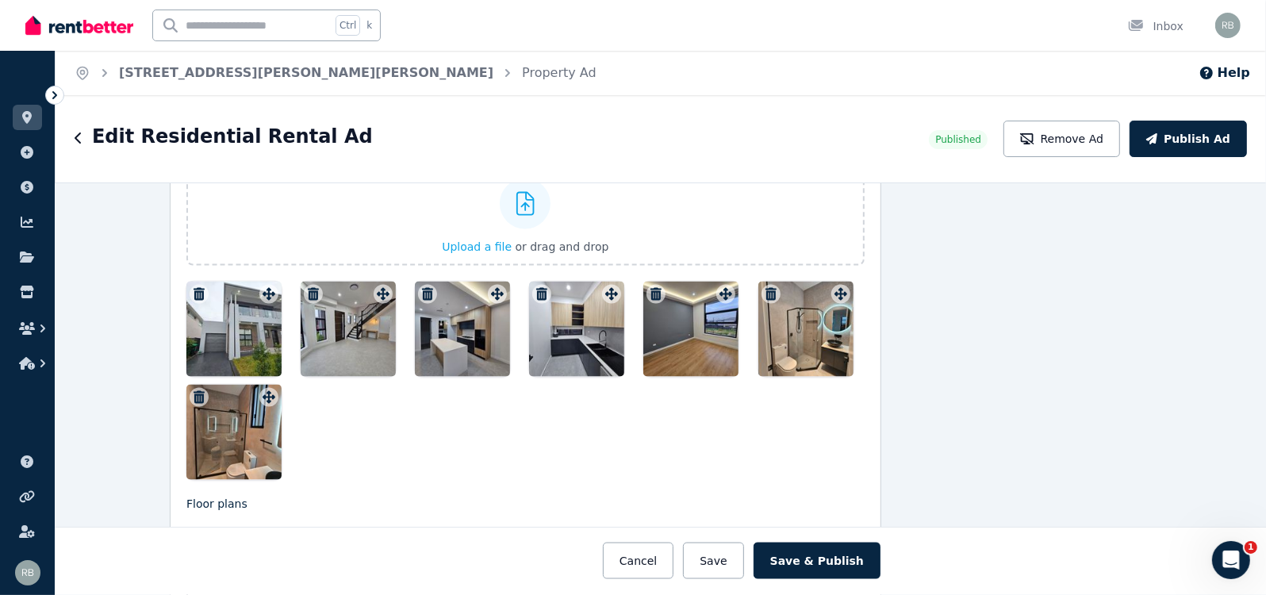
scroll to position [2171, 136]
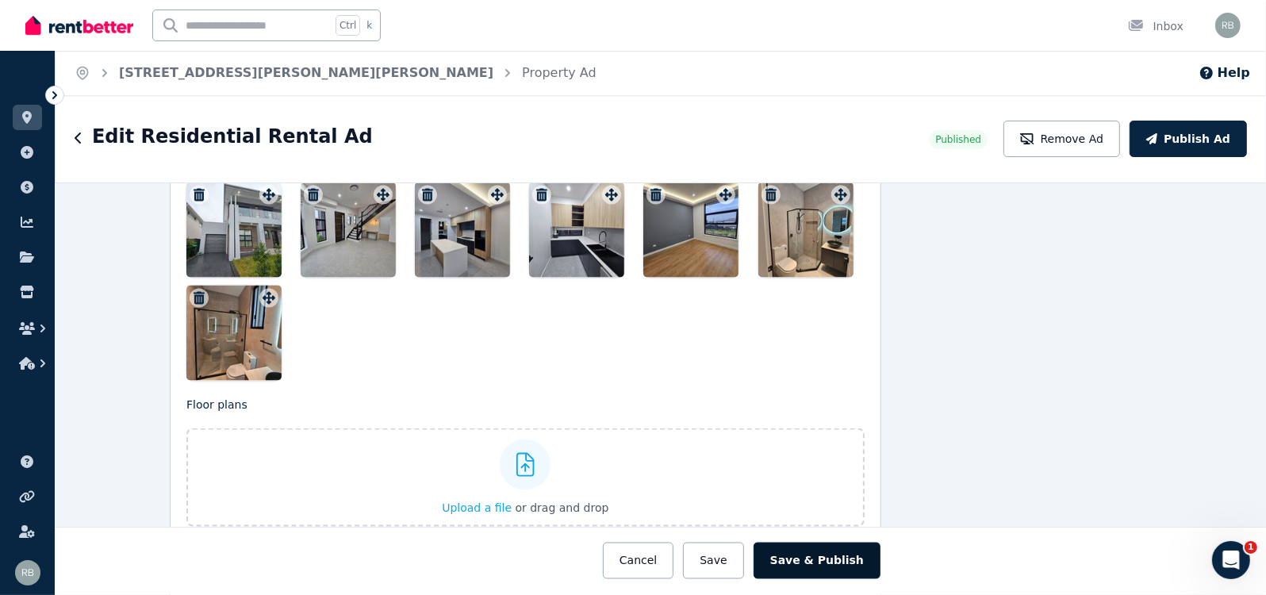
click at [798, 557] on button "Save & Publish" at bounding box center [817, 561] width 127 height 36
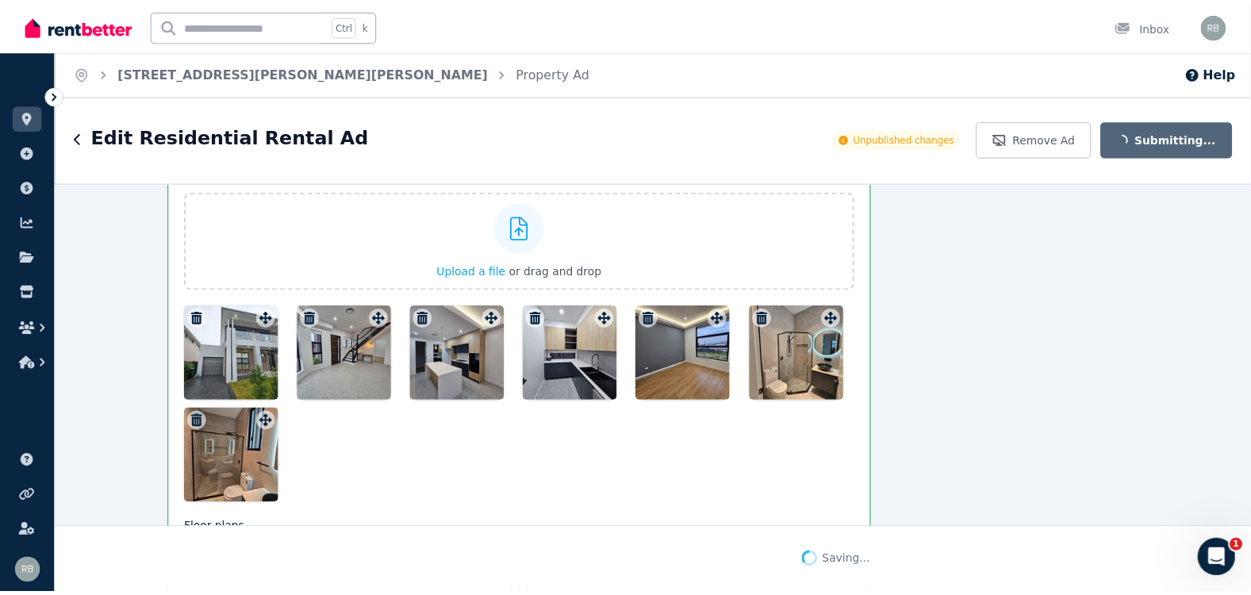
scroll to position [2295, 136]
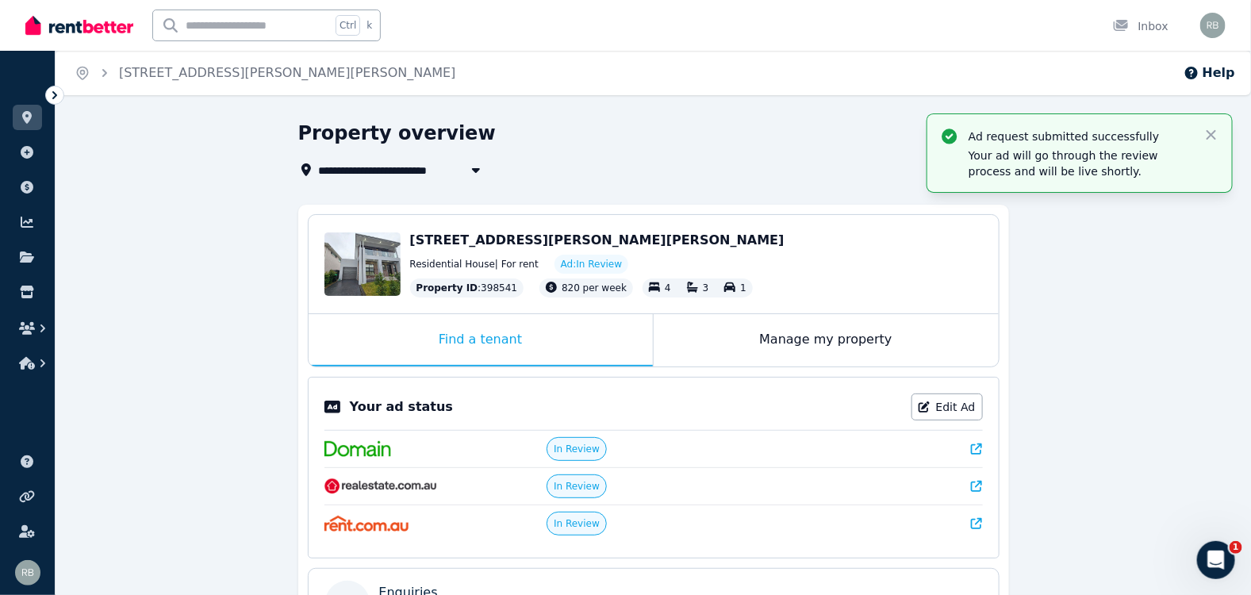
click at [582, 261] on span "Ad: In Review" at bounding box center [591, 264] width 61 height 13
click at [1215, 133] on icon "button" at bounding box center [1212, 135] width 16 height 16
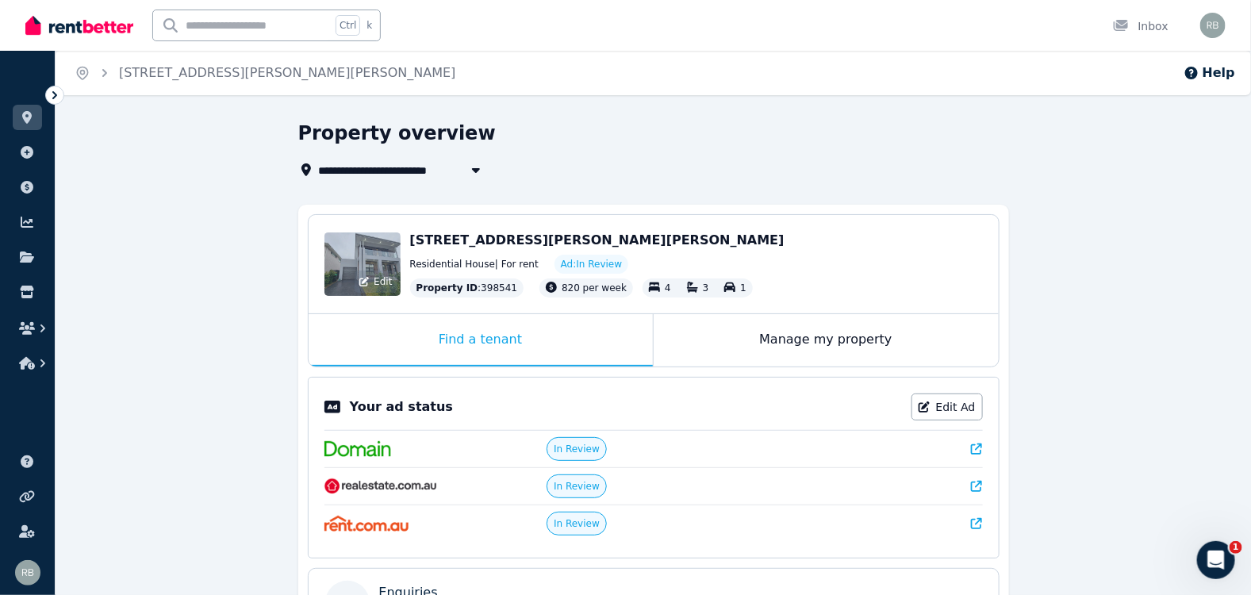
click at [376, 278] on span "Edit" at bounding box center [383, 281] width 18 height 13
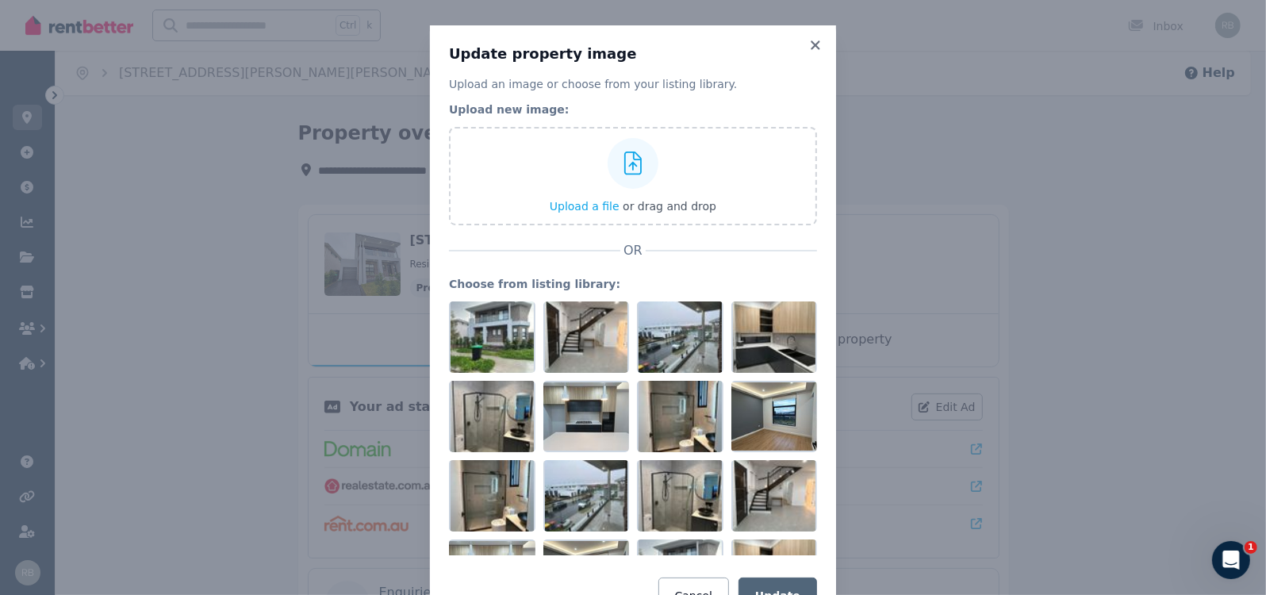
click at [812, 38] on icon at bounding box center [816, 45] width 16 height 14
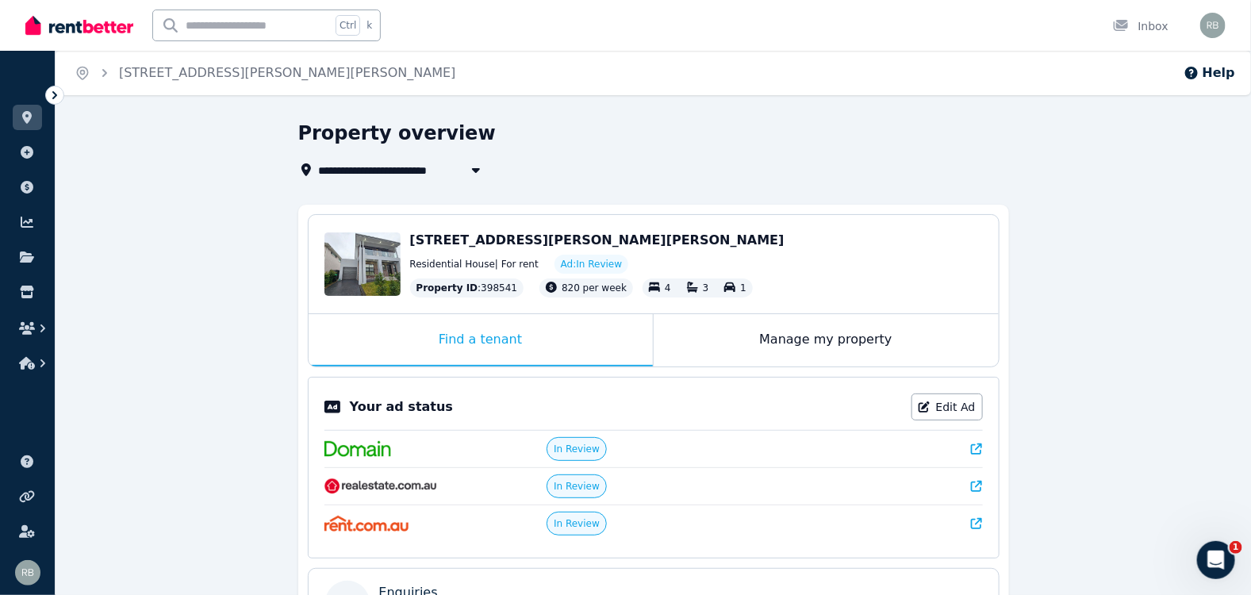
click at [524, 234] on span "[STREET_ADDRESS][PERSON_NAME][PERSON_NAME]" at bounding box center [597, 239] width 374 height 15
click at [576, 264] on span "Ad: In Review" at bounding box center [591, 264] width 61 height 13
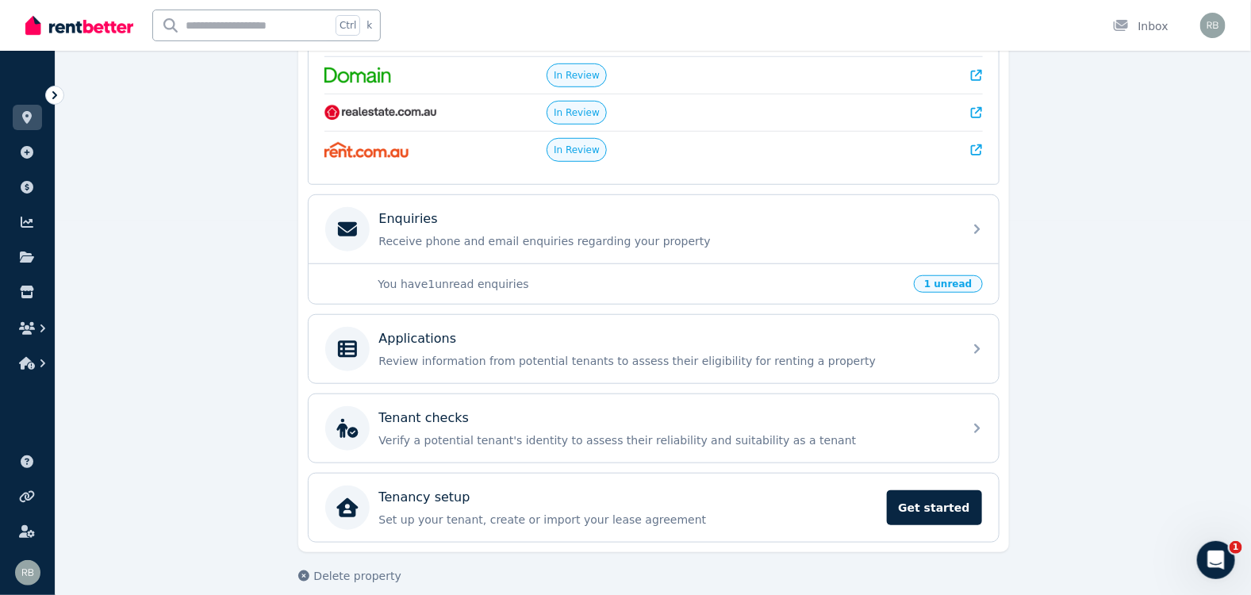
scroll to position [380, 0]
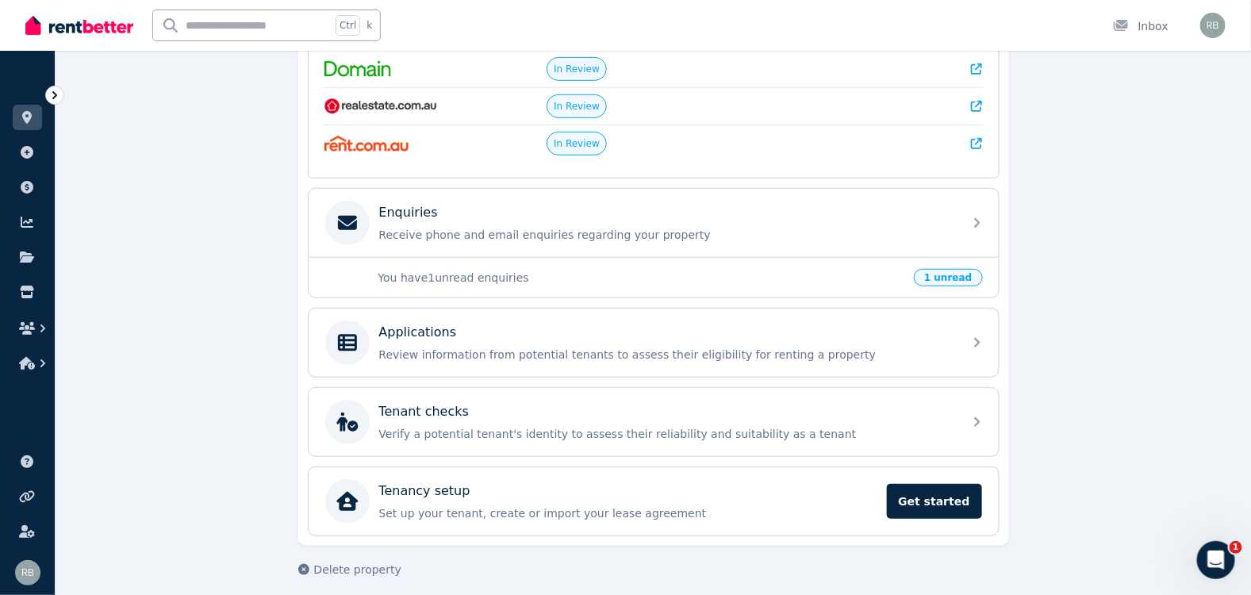
click at [737, 278] on div "You have 1 unread enquiries 1 unread" at bounding box center [654, 277] width 690 height 40
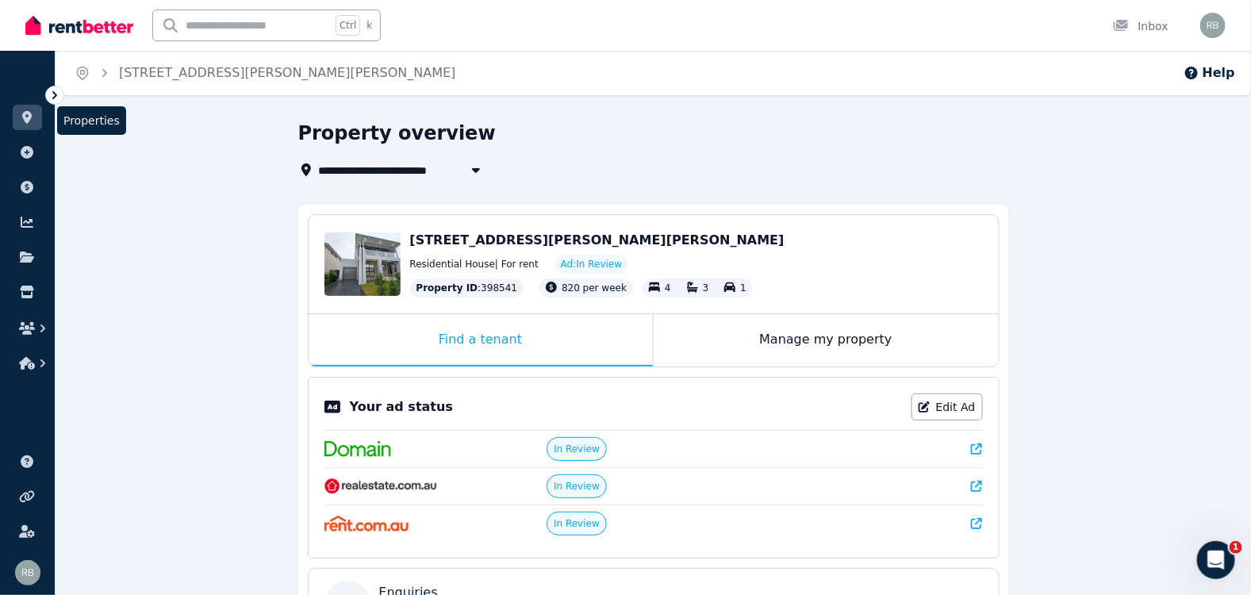
click at [16, 110] on link at bounding box center [27, 117] width 29 height 25
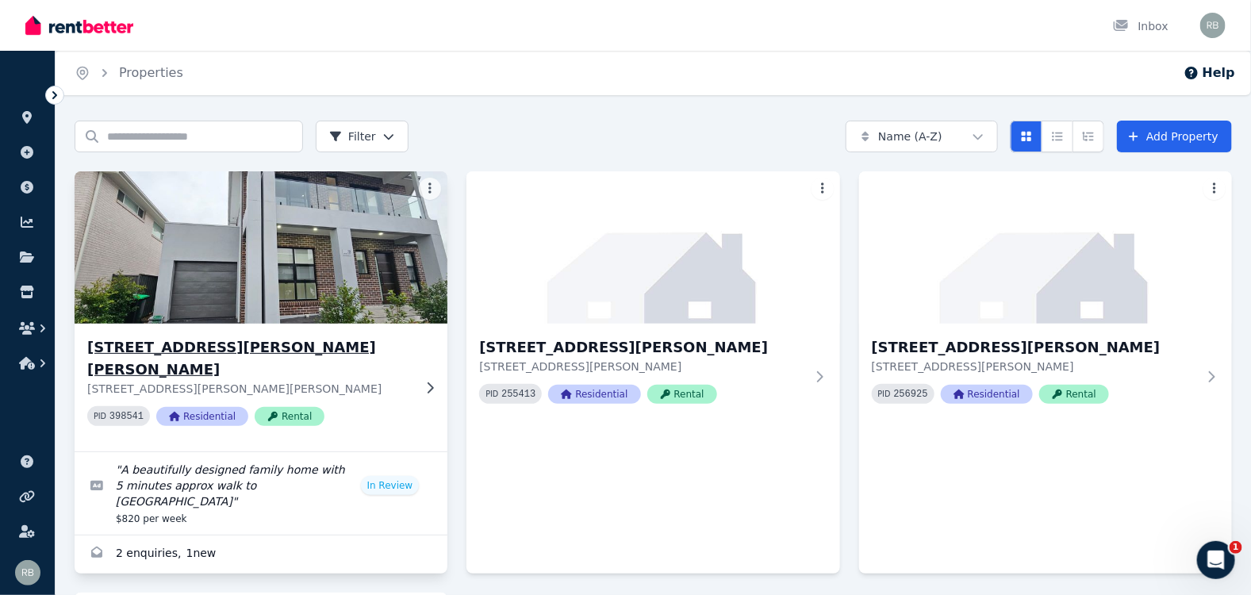
click at [278, 270] on img at bounding box center [261, 247] width 392 height 160
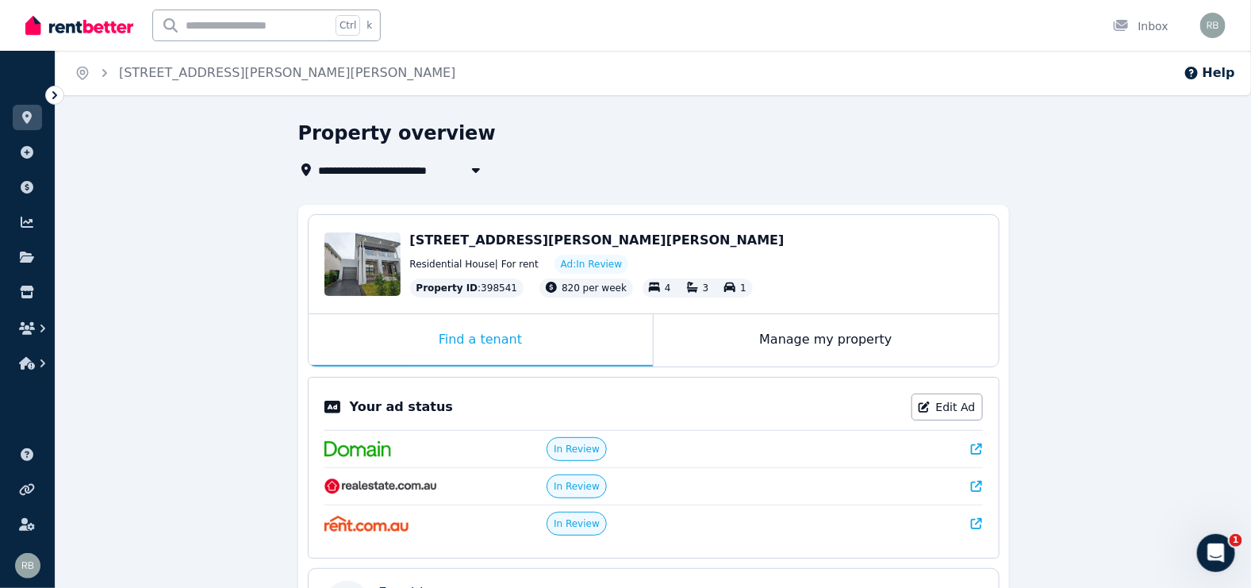
scroll to position [198, 0]
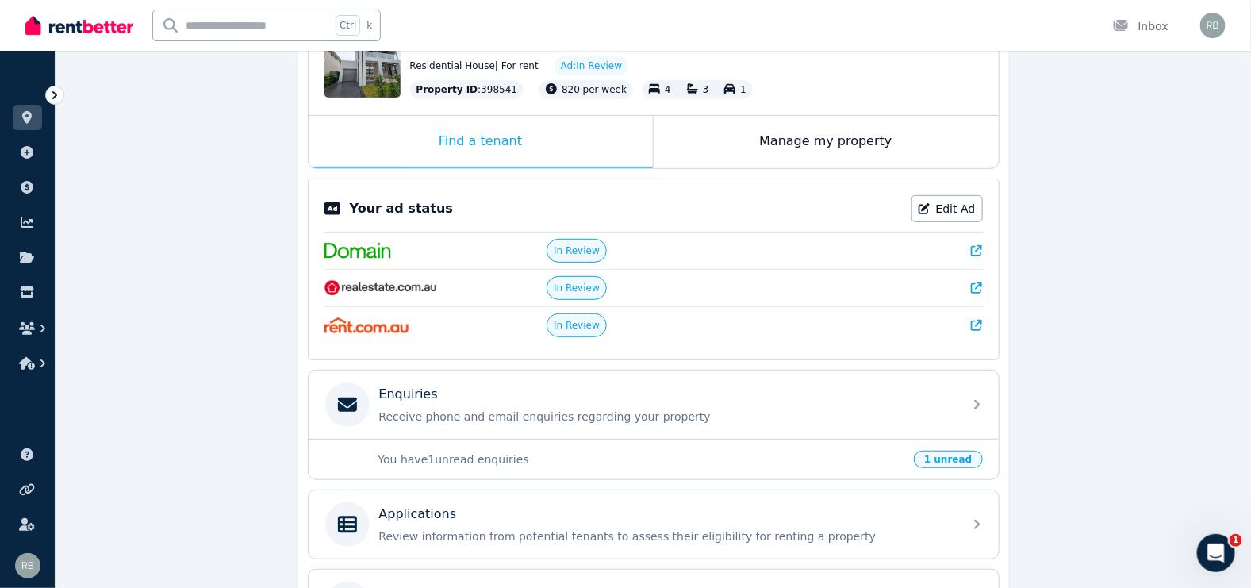
click at [1231, 194] on div "**********" at bounding box center [654, 355] width 1196 height 866
click at [592, 248] on span "In Review" at bounding box center [577, 250] width 46 height 13
click at [974, 248] on icon at bounding box center [976, 250] width 11 height 11
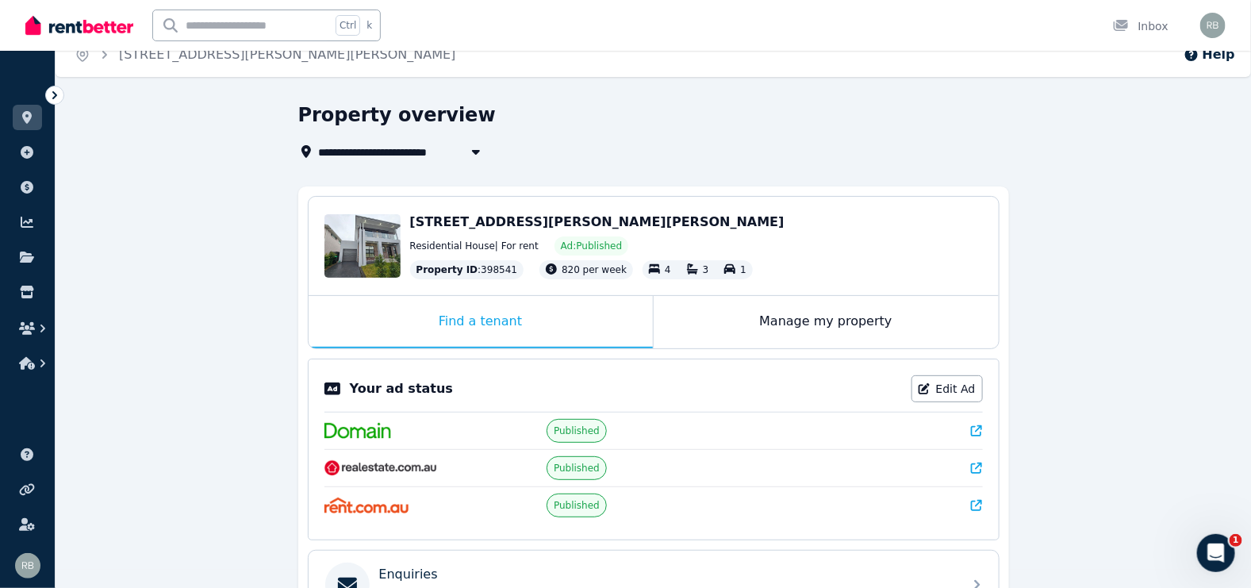
scroll to position [0, 0]
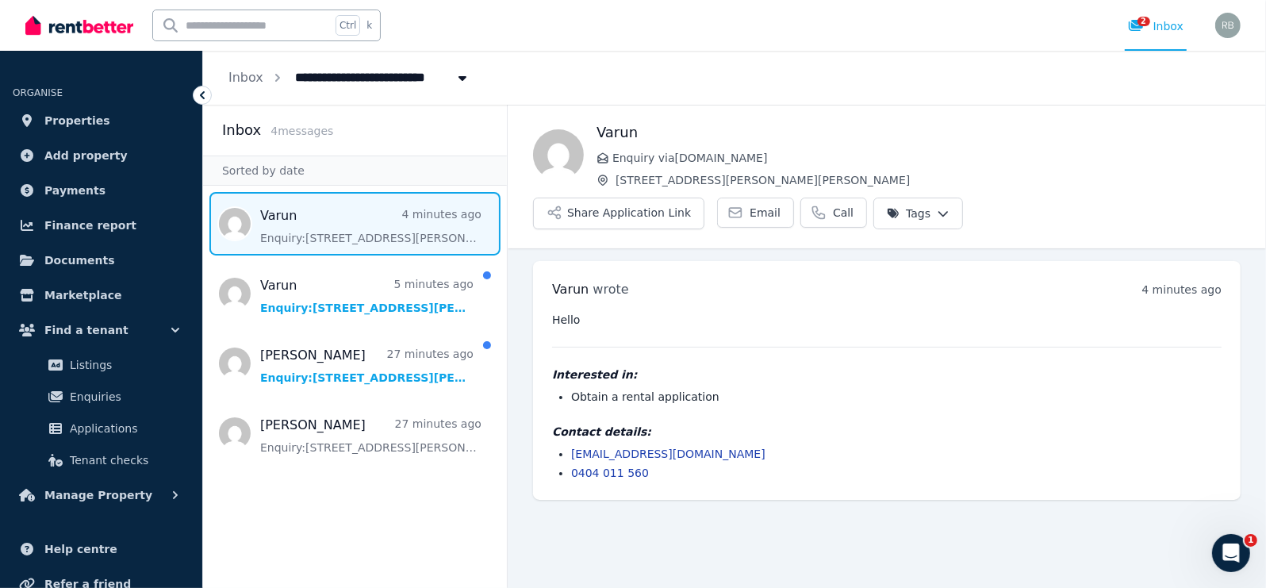
click at [649, 447] on link "[EMAIL_ADDRESS][DOMAIN_NAME]" at bounding box center [668, 453] width 194 height 13
click at [641, 447] on link "varun@buildqgroup.com.au" at bounding box center [668, 453] width 194 height 13
click at [597, 467] on link "0404 011 560" at bounding box center [610, 473] width 78 height 13
click at [705, 198] on button "Share Application Link" at bounding box center [618, 214] width 171 height 32
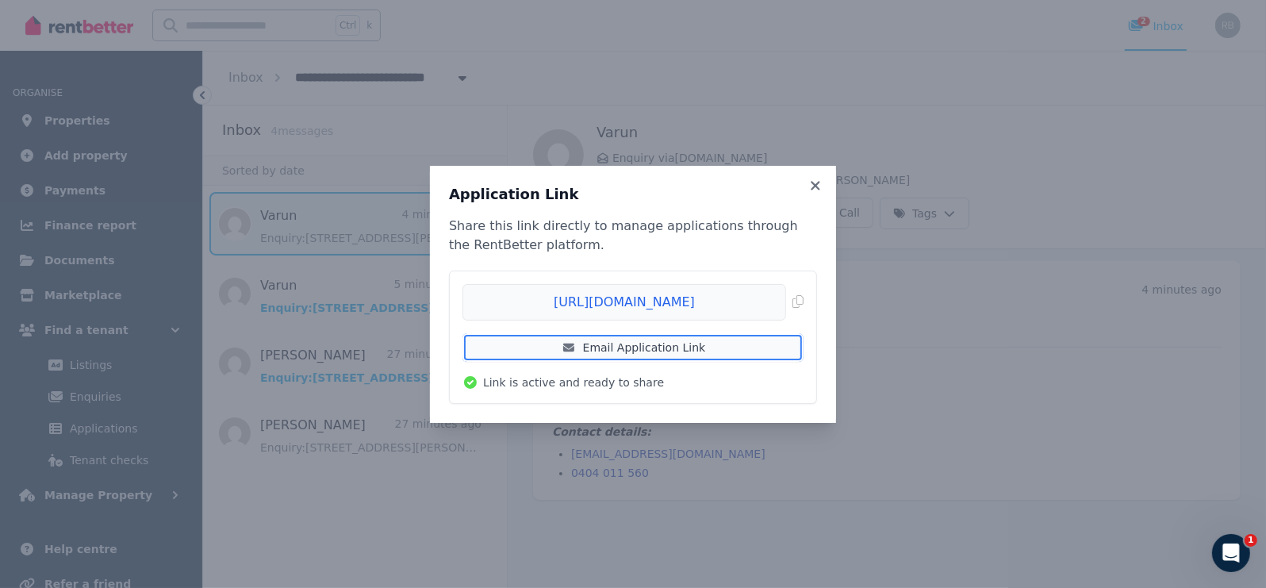
click at [663, 340] on link "Email Application Link" at bounding box center [633, 347] width 341 height 29
click at [816, 184] on icon at bounding box center [815, 185] width 9 height 9
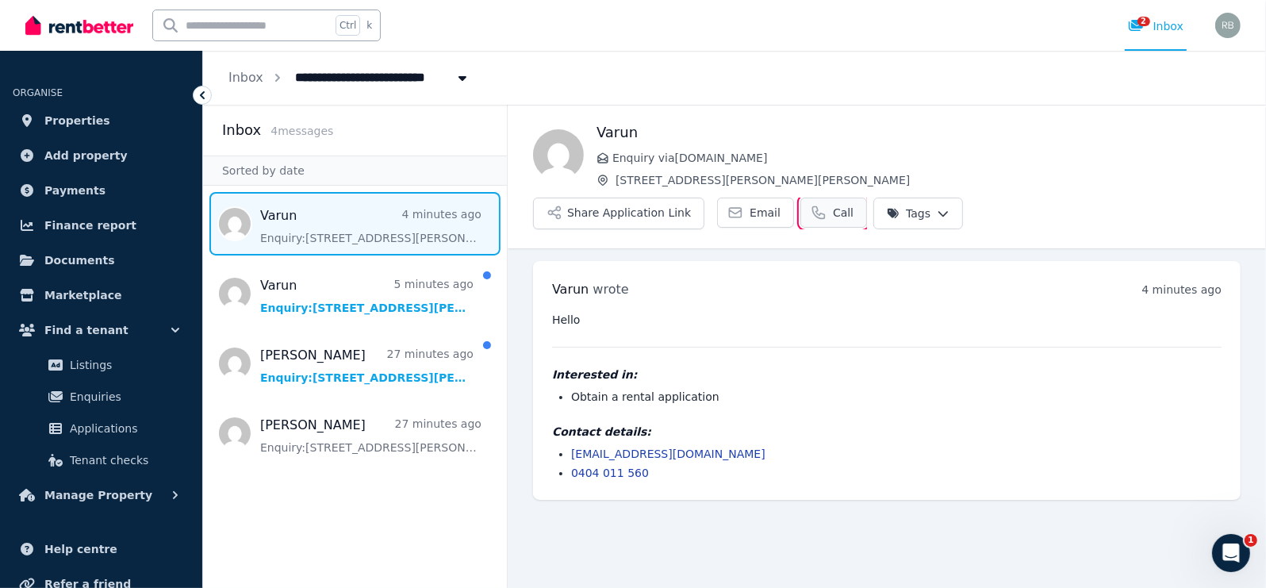
click at [867, 198] on link "Call" at bounding box center [834, 213] width 67 height 30
click at [742, 208] on icon at bounding box center [736, 213] width 12 height 10
click at [705, 198] on button "Share Application Link" at bounding box center [618, 214] width 171 height 32
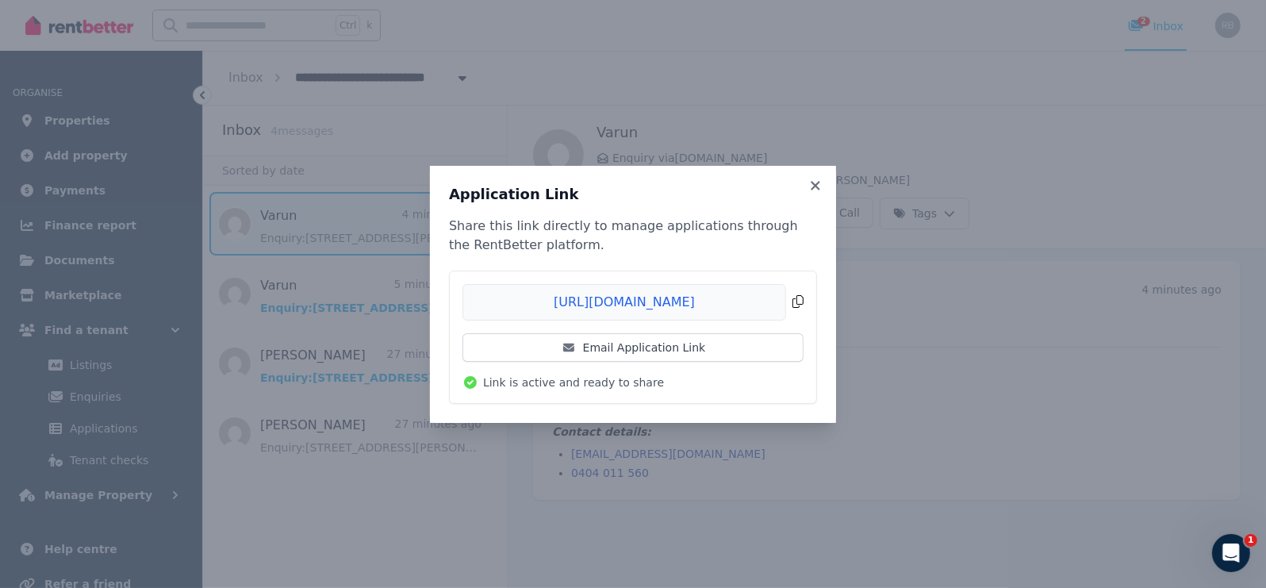
click at [798, 302] on span "Copied!" at bounding box center [633, 302] width 341 height 36
click at [714, 344] on link "Email Application Link" at bounding box center [633, 347] width 341 height 29
click at [817, 182] on icon at bounding box center [816, 186] width 16 height 14
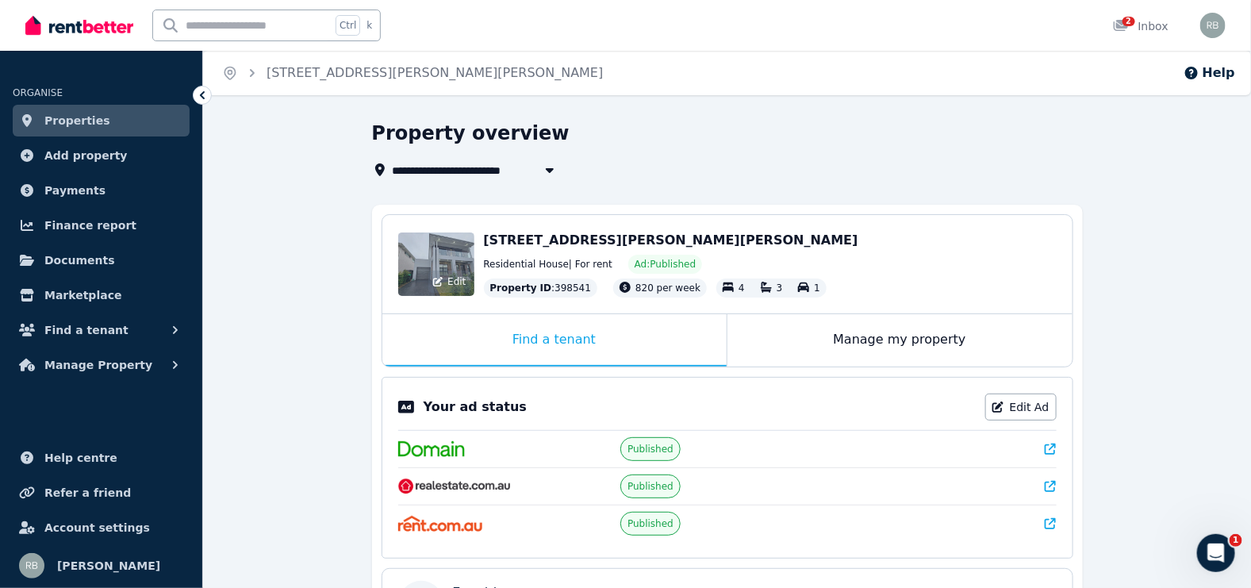
click at [463, 279] on span "Edit" at bounding box center [456, 281] width 18 height 13
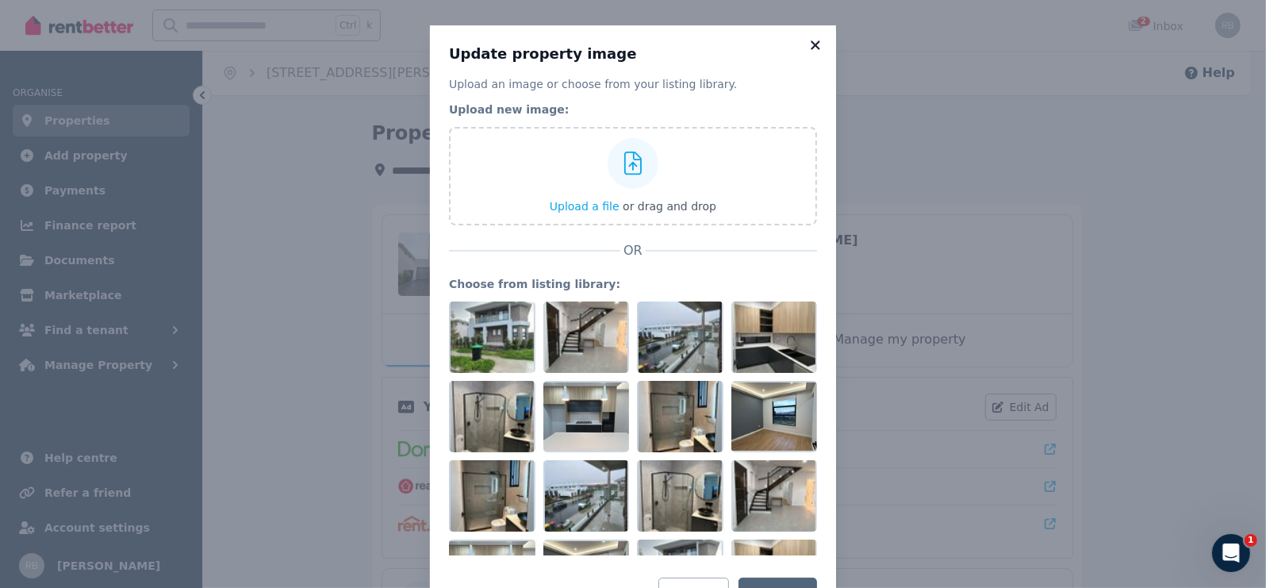
click at [809, 38] on icon at bounding box center [816, 45] width 16 height 14
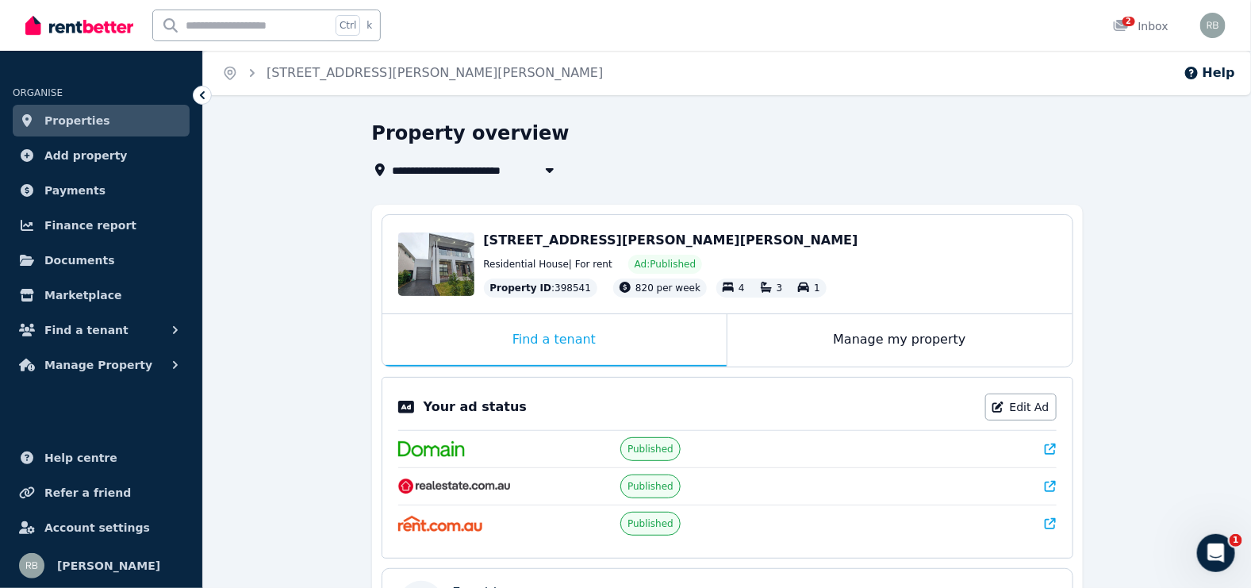
click at [578, 240] on span "[STREET_ADDRESS][PERSON_NAME][PERSON_NAME]" at bounding box center [671, 239] width 374 height 15
click at [500, 247] on span "[STREET_ADDRESS][PERSON_NAME][PERSON_NAME]" at bounding box center [671, 239] width 374 height 15
click at [926, 332] on div "Manage my property" at bounding box center [900, 340] width 345 height 52
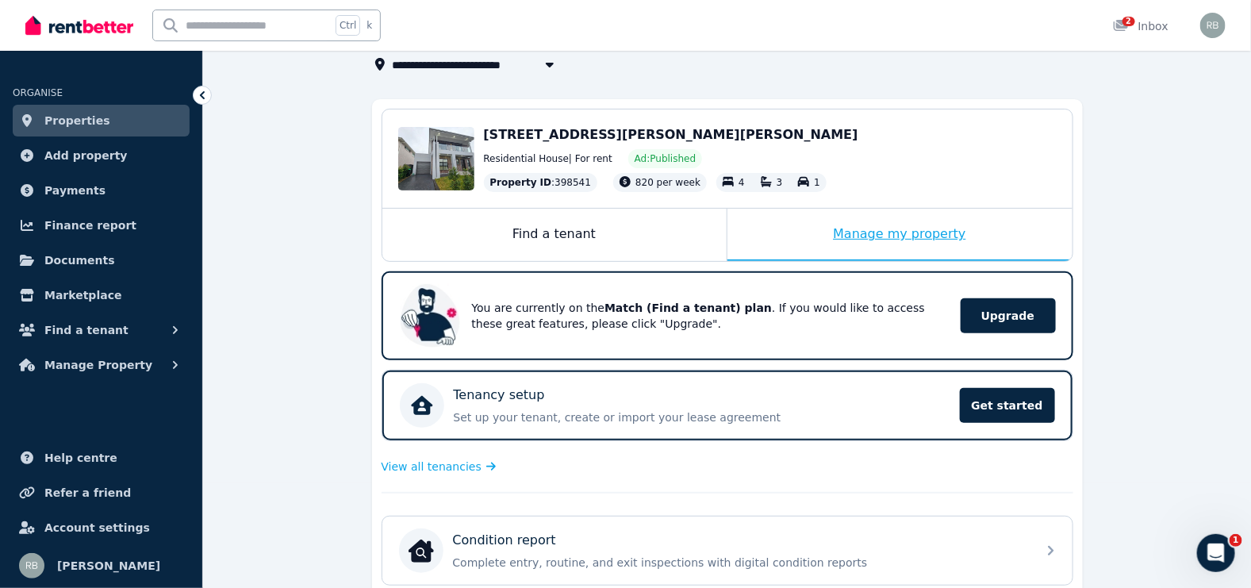
scroll to position [99, 0]
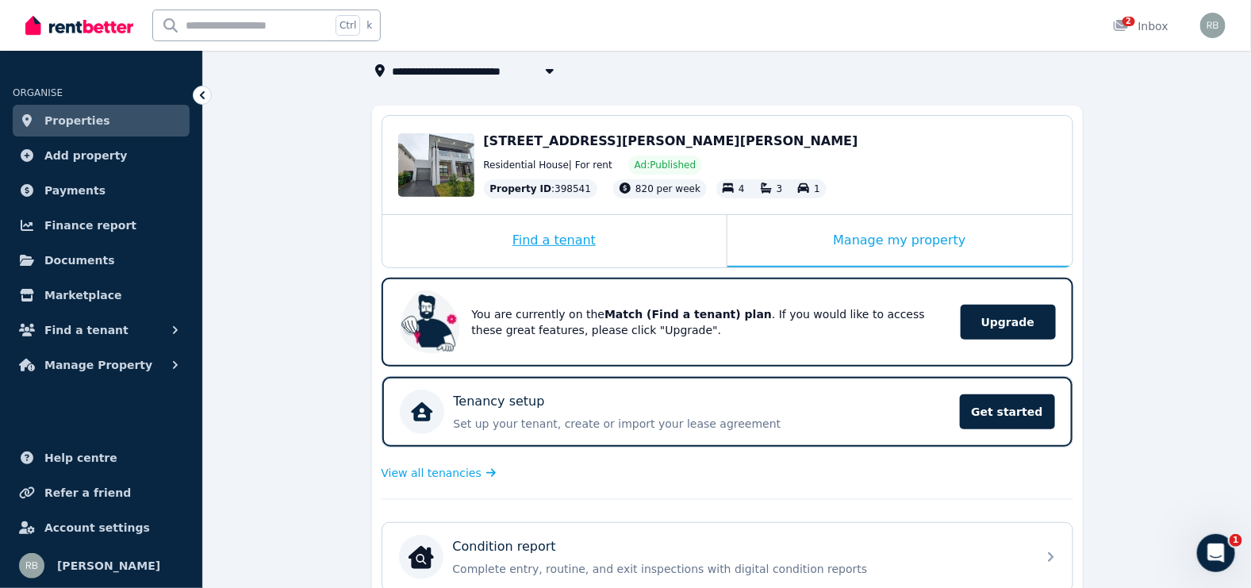
click at [647, 235] on div "Find a tenant" at bounding box center [554, 241] width 344 height 52
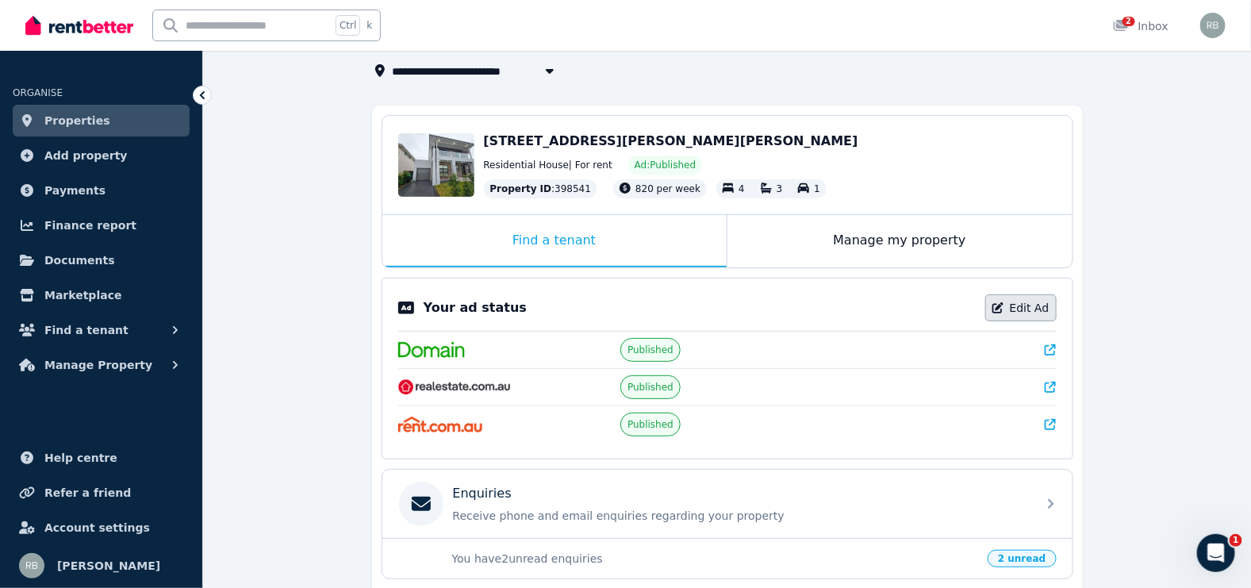
click at [1030, 308] on link "Edit Ad" at bounding box center [1020, 307] width 71 height 27
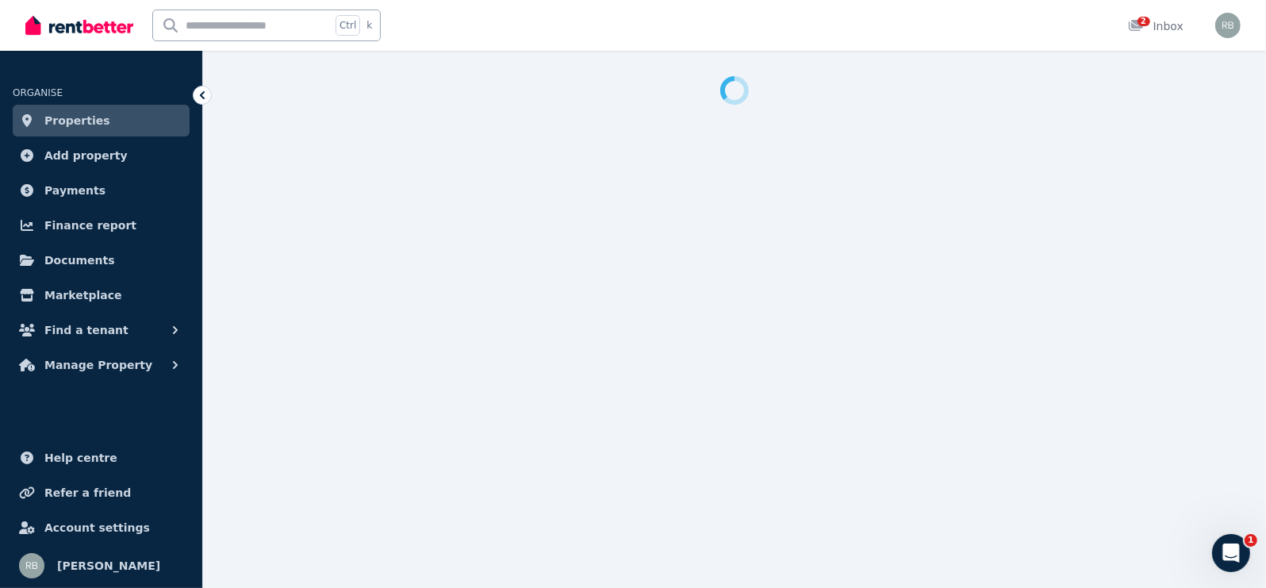
select select "***"
select select "**********"
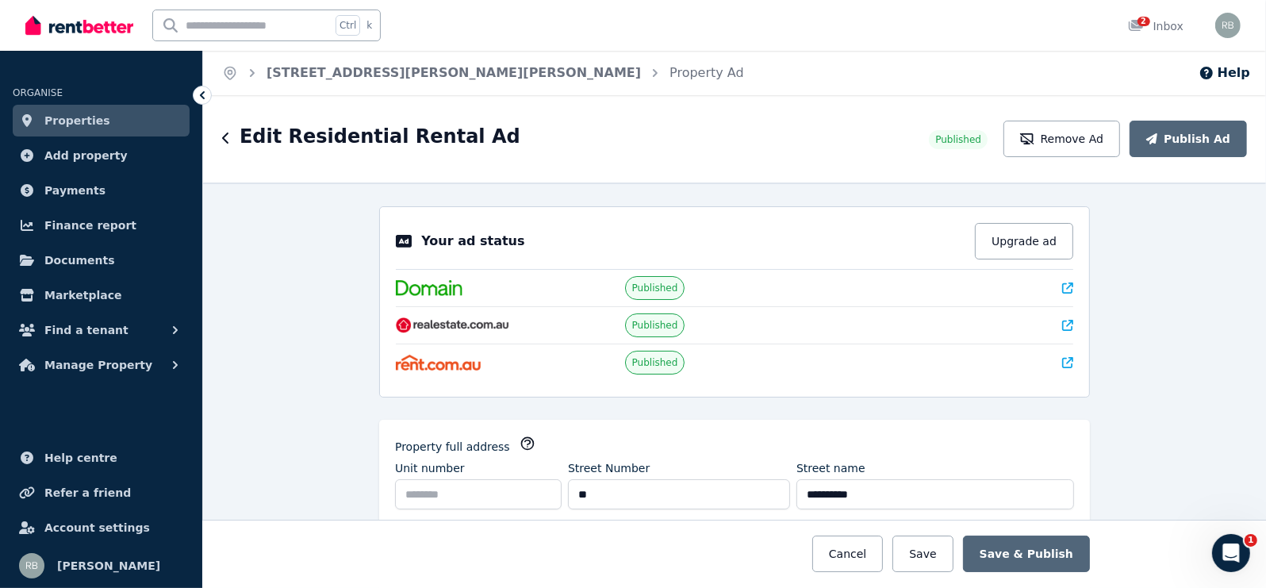
click at [472, 243] on p "Your ad status" at bounding box center [472, 241] width 103 height 19
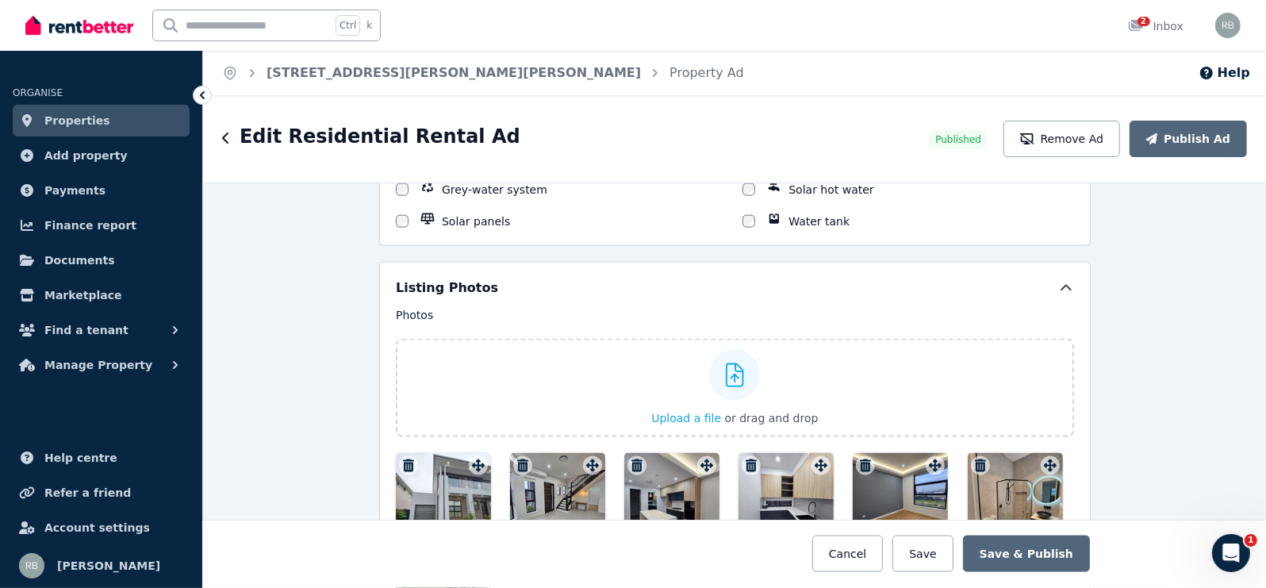
scroll to position [2083, 0]
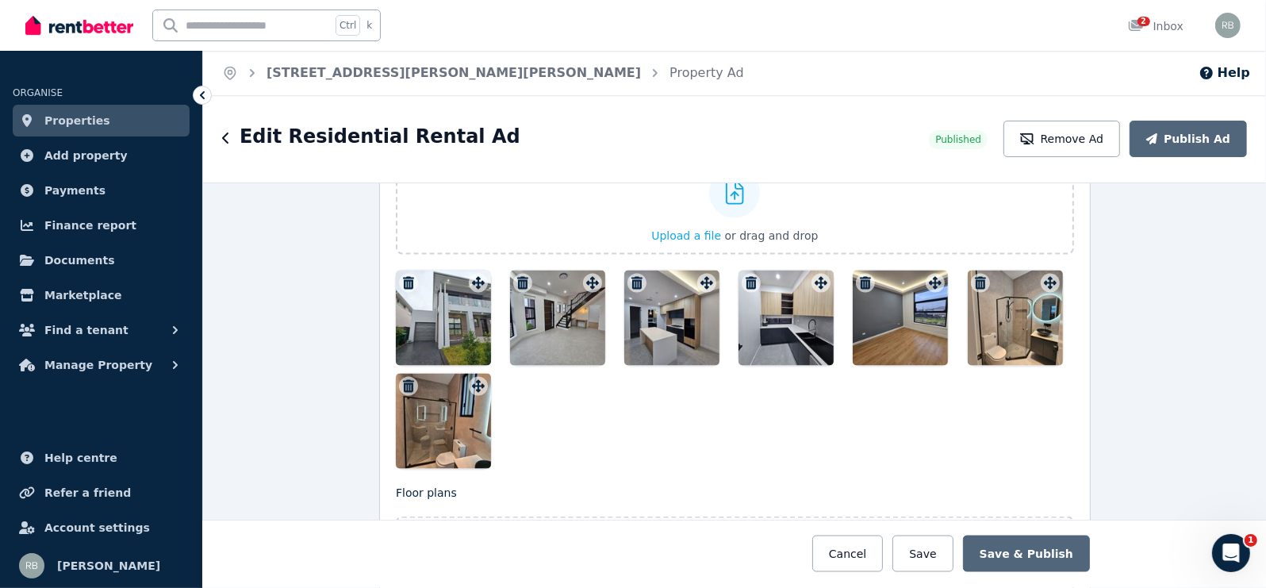
click at [440, 302] on div at bounding box center [443, 318] width 95 height 95
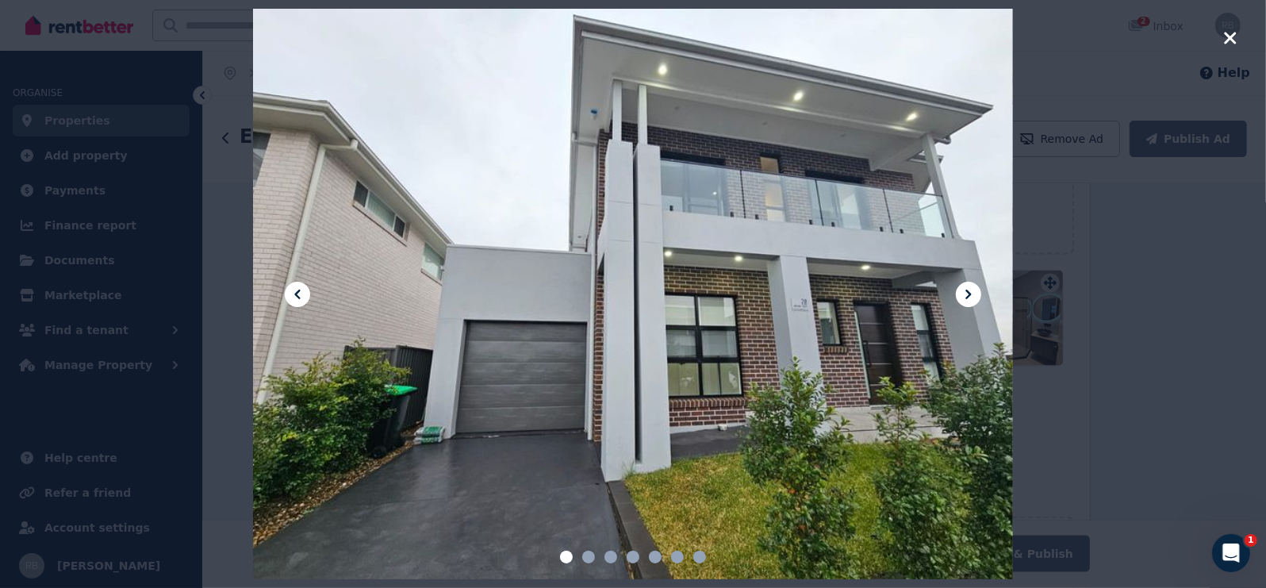
click at [1104, 273] on div at bounding box center [633, 294] width 1266 height 588
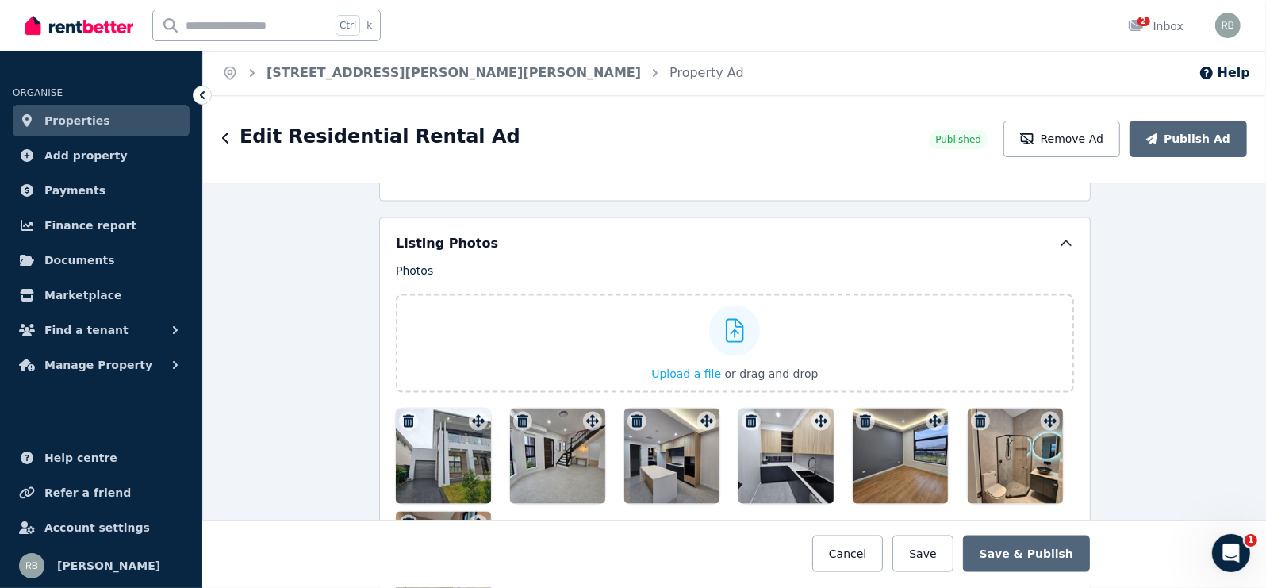
scroll to position [1984, 0]
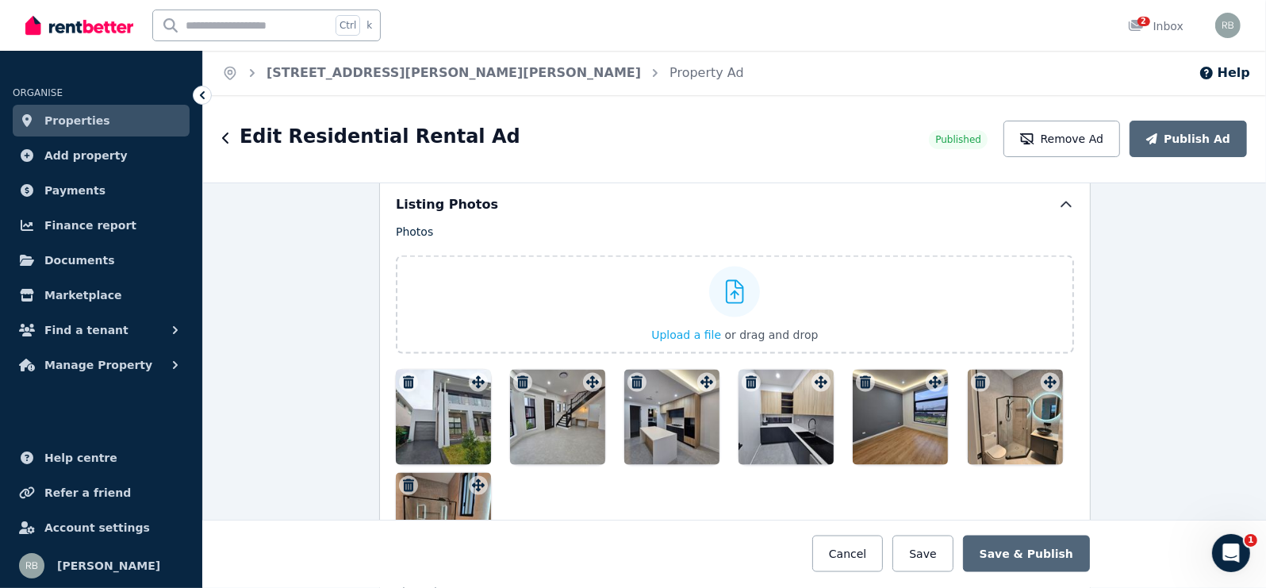
click at [401, 376] on icon "button" at bounding box center [409, 382] width 16 height 13
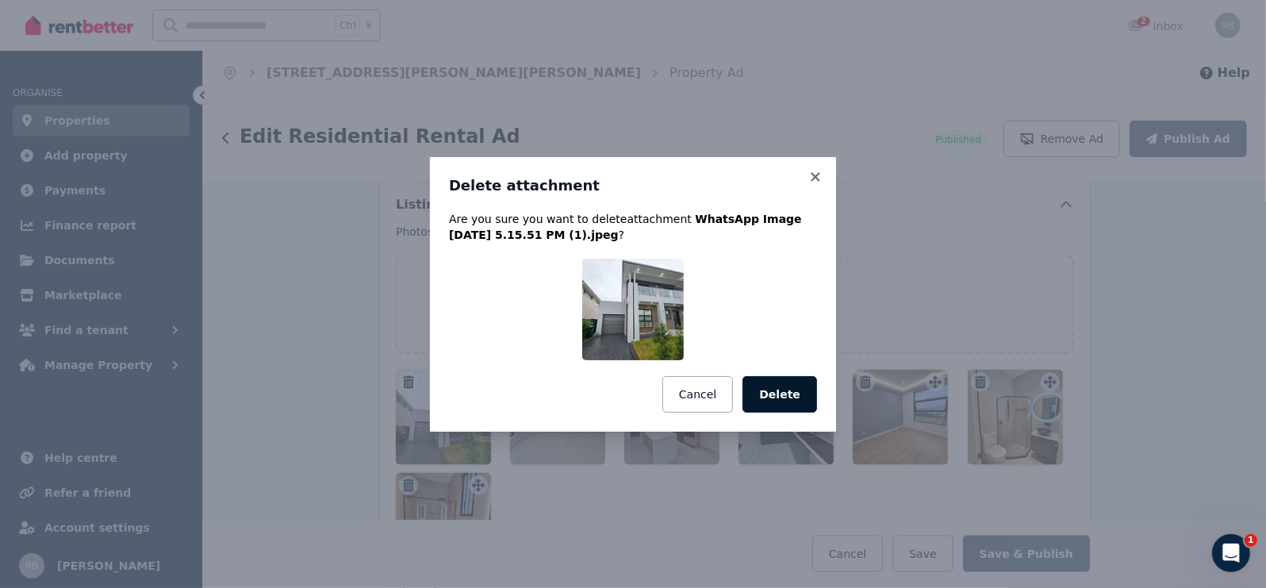
click at [795, 395] on button "Delete" at bounding box center [780, 394] width 75 height 36
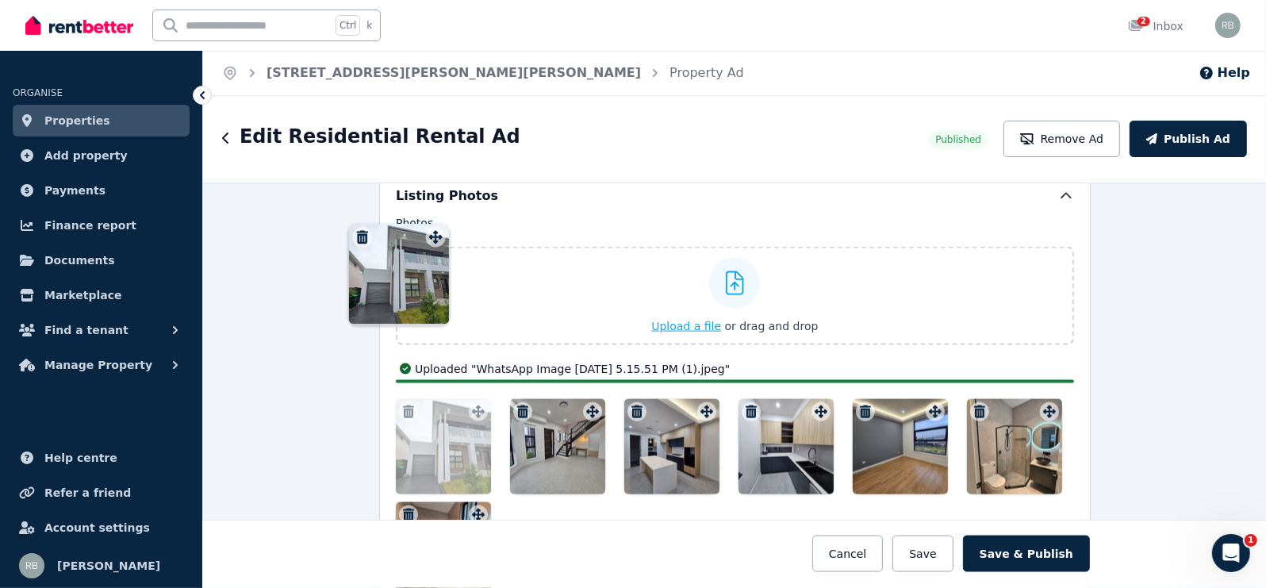
scroll to position [1868, 0]
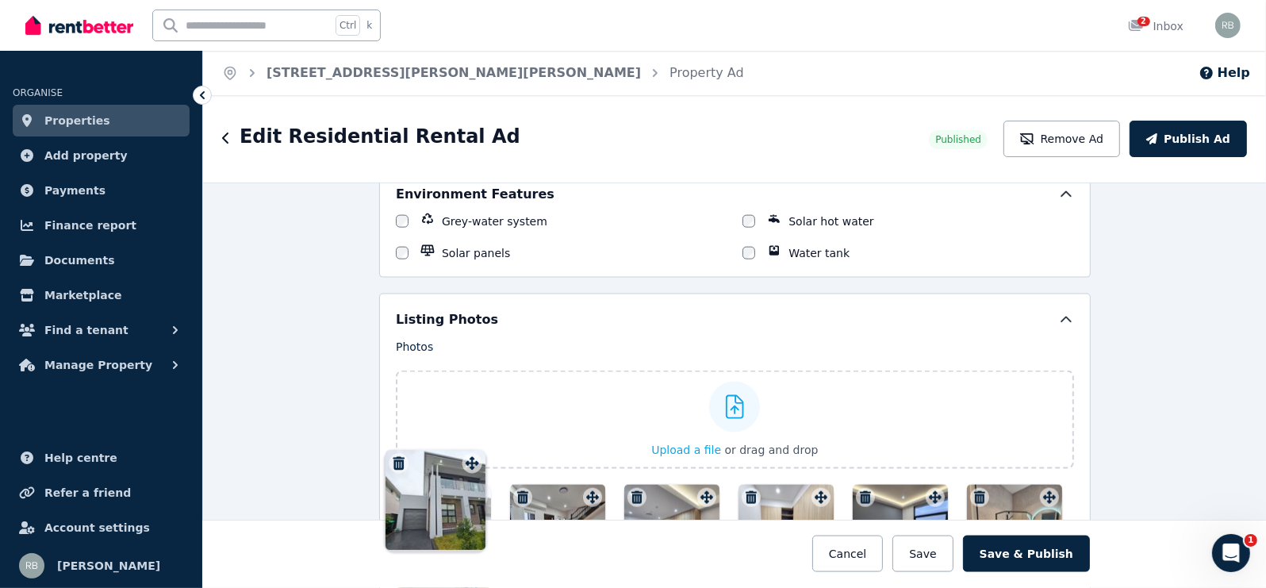
drag, startPoint x: 467, startPoint y: 308, endPoint x: 467, endPoint y: 448, distance: 140.4
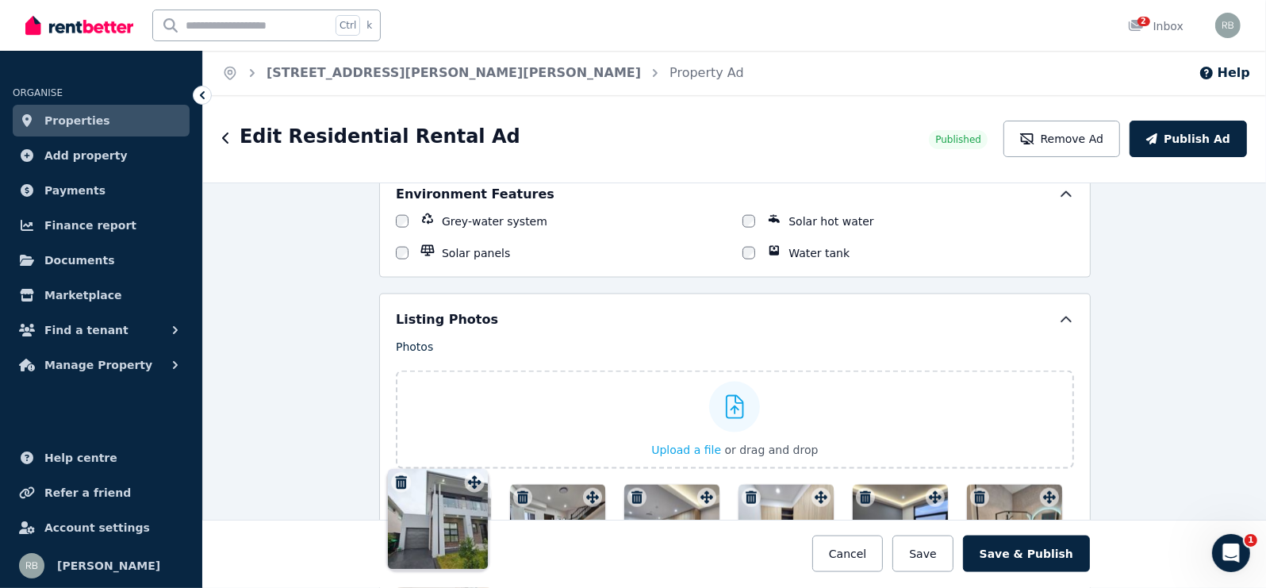
click at [467, 448] on div "Photos Upload a file or drag and drop Uploaded " WhatsApp Image [DATE] 5.15.51 …" at bounding box center [735, 511] width 678 height 344
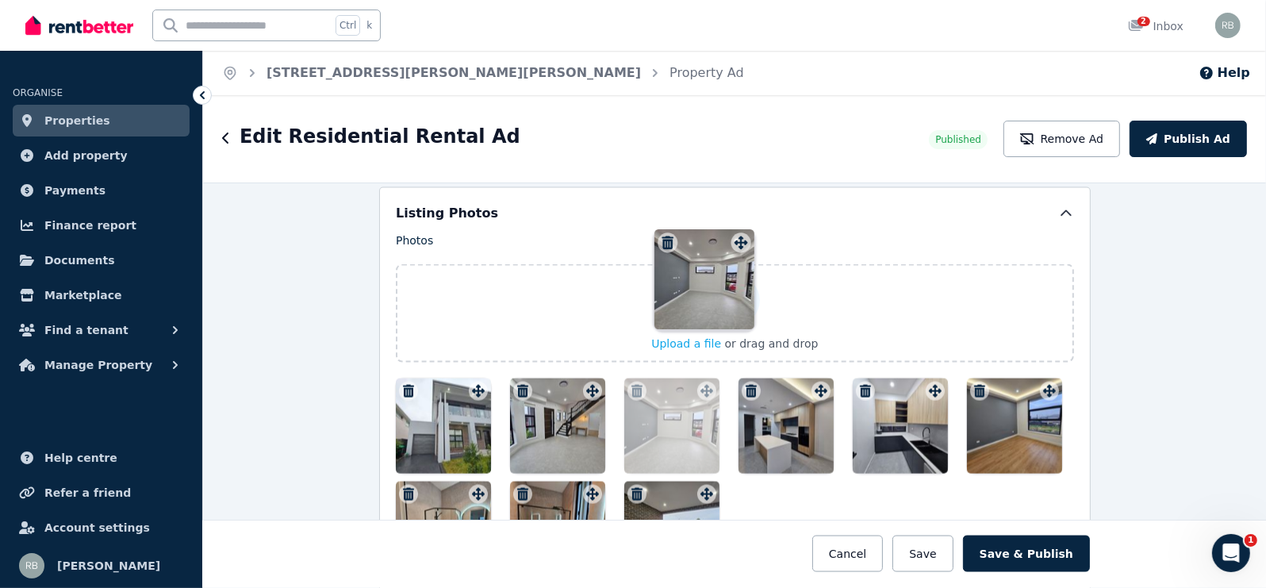
scroll to position [1947, 0]
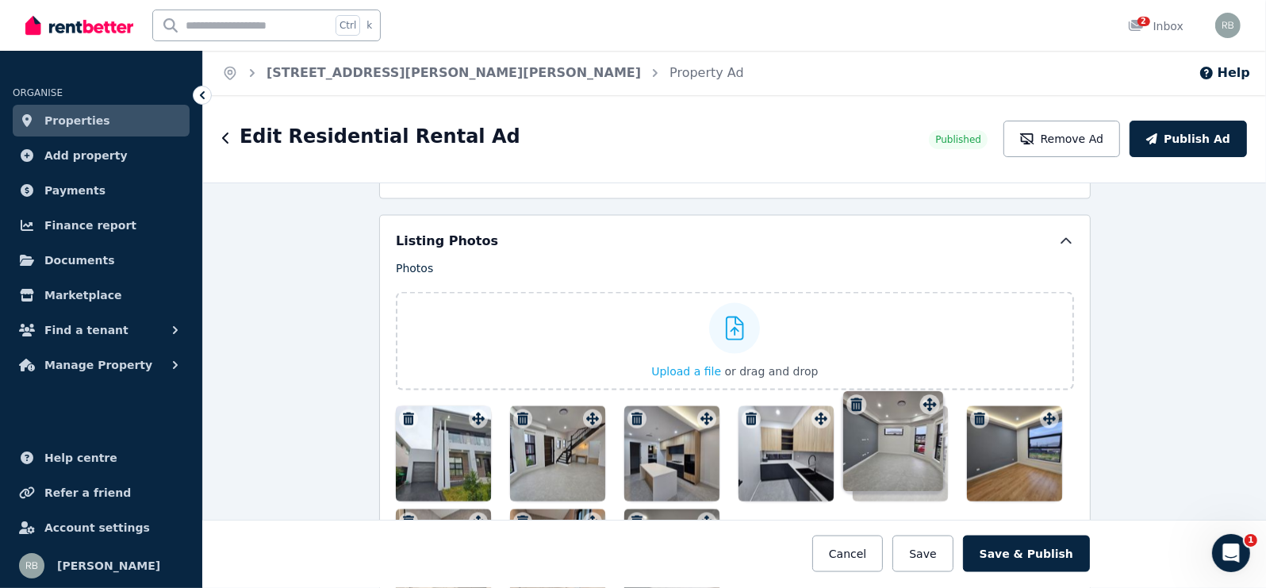
drag, startPoint x: 703, startPoint y: 327, endPoint x: 931, endPoint y: 392, distance: 237.6
click at [931, 392] on div "Photos Upload a file or drag and drop Uploaded " WhatsApp Image [DATE] 5.15.51 …" at bounding box center [735, 432] width 678 height 344
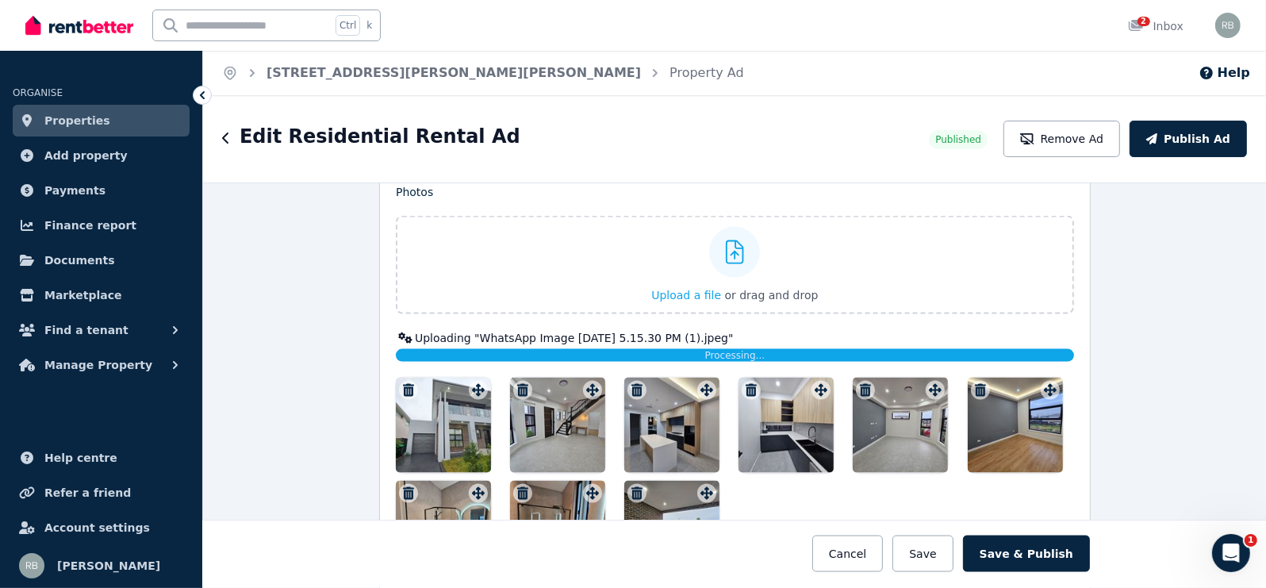
scroll to position [2122, 0]
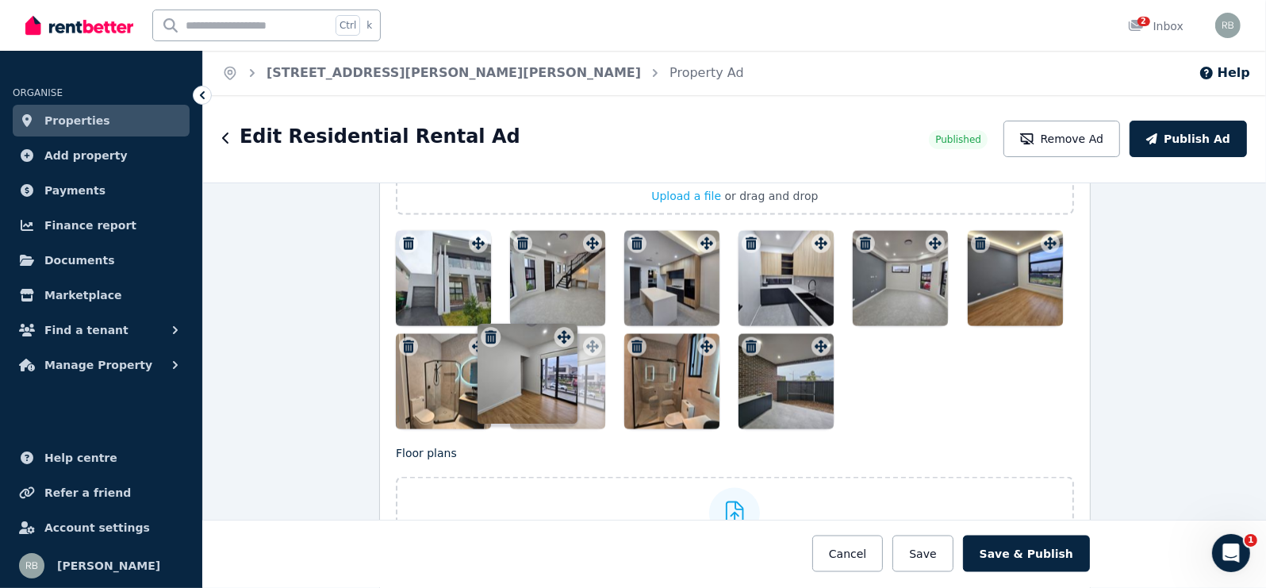
drag, startPoint x: 818, startPoint y: 374, endPoint x: 566, endPoint y: 329, distance: 255.5
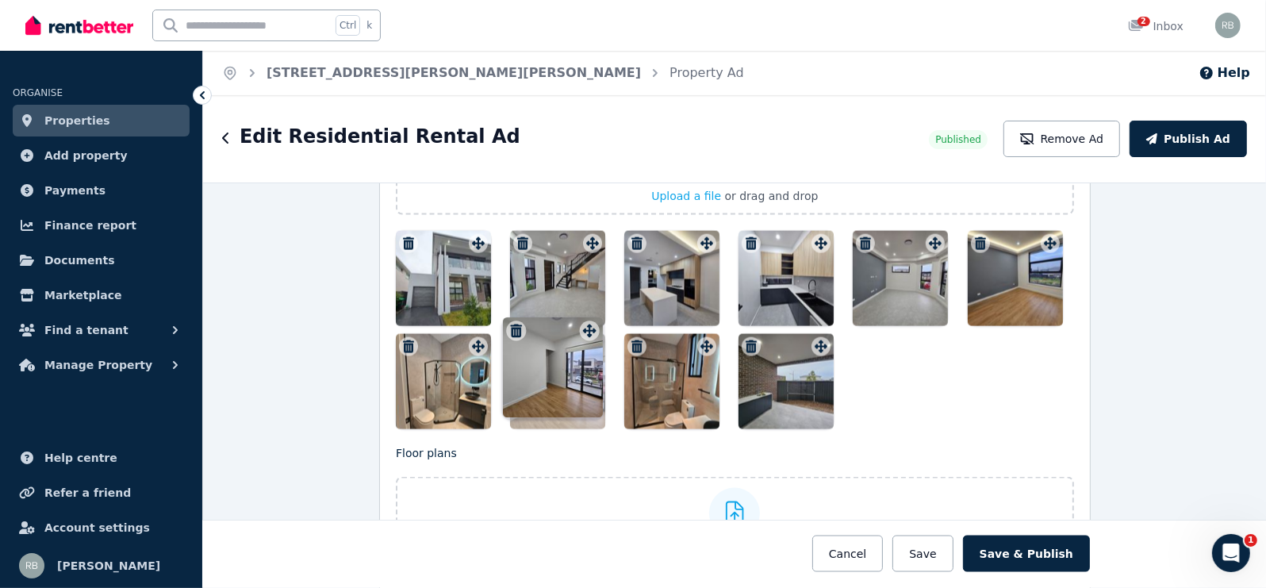
click at [566, 329] on div "Photos Upload a file or drag and drop Uploaded " WhatsApp Image [DATE] 5.15.51 …" at bounding box center [735, 257] width 678 height 344
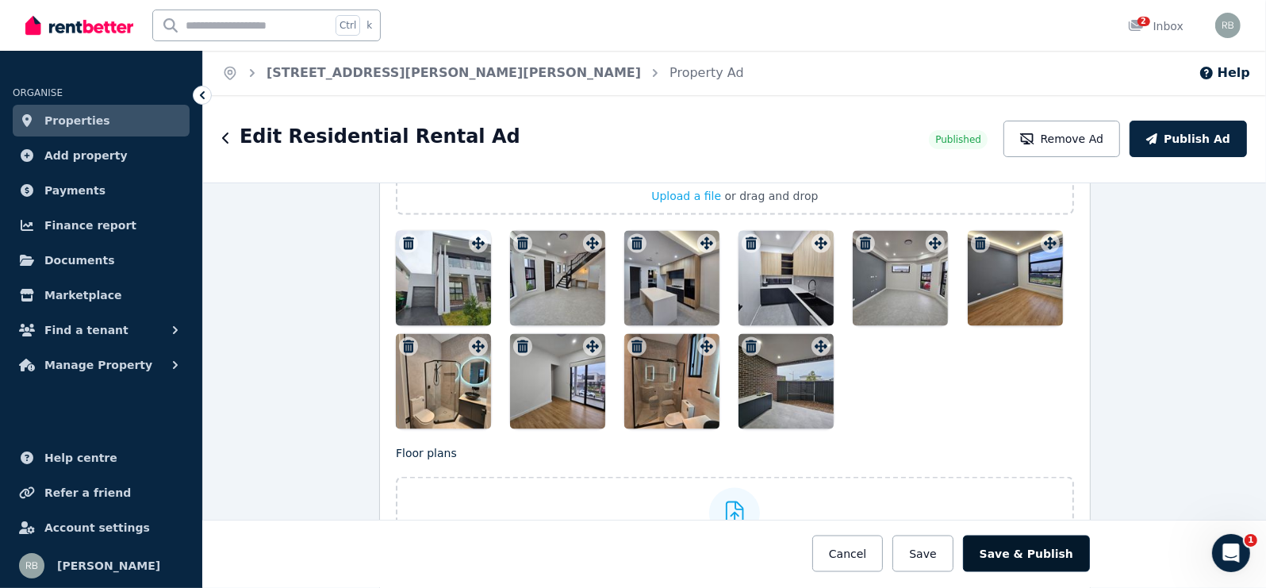
click at [1057, 548] on button "Save & Publish" at bounding box center [1026, 554] width 127 height 36
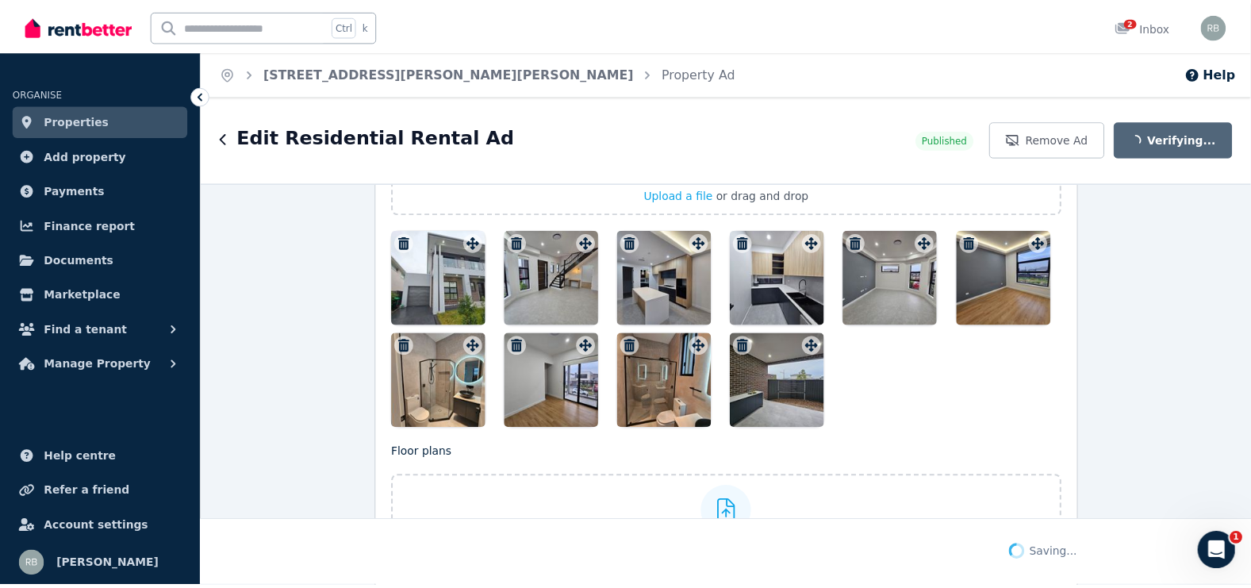
scroll to position [2246, 0]
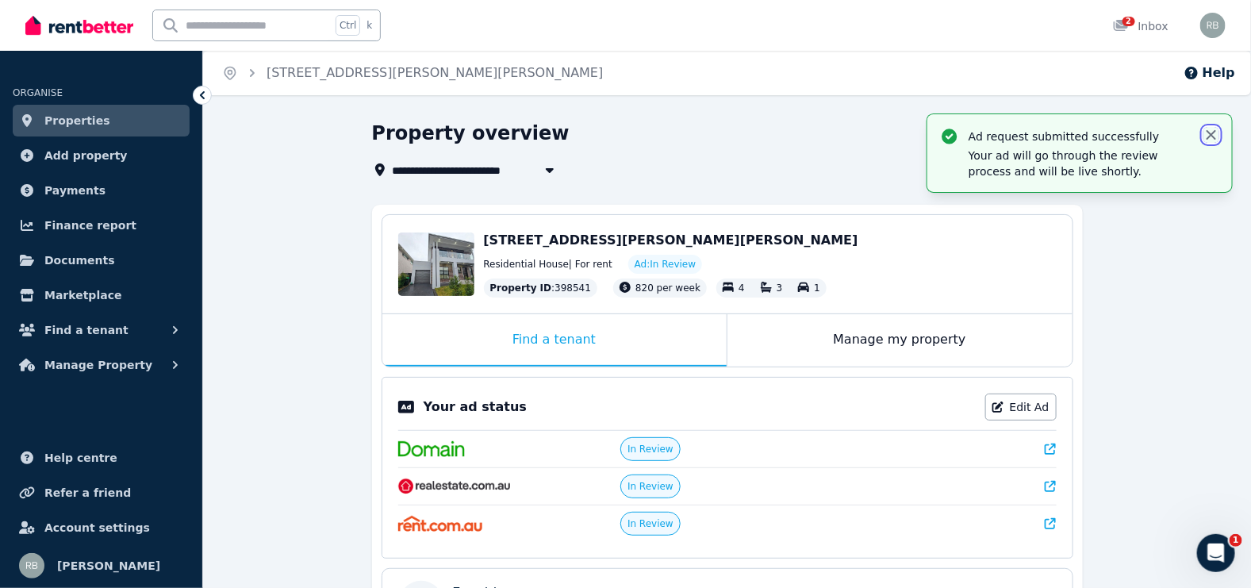
click at [1209, 133] on icon "button" at bounding box center [1212, 135] width 16 height 16
